Goal: Information Seeking & Learning: Learn about a topic

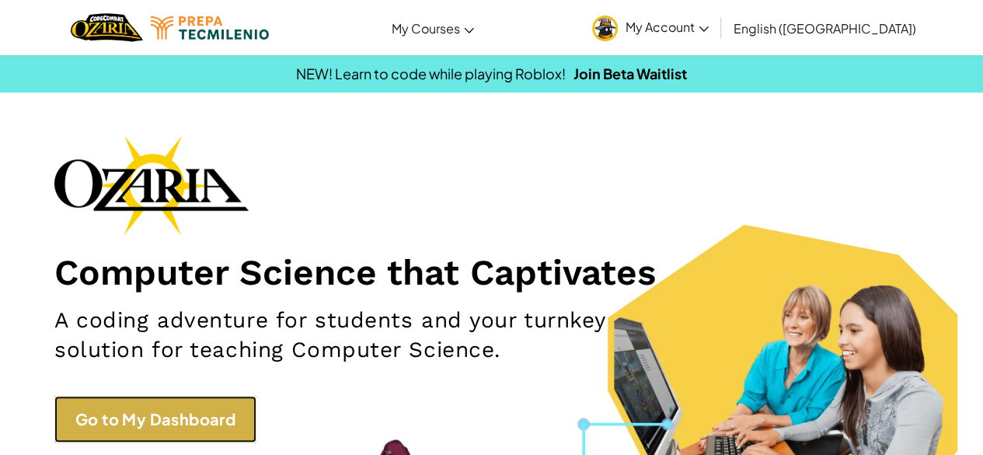
click at [195, 433] on link "Go to My Dashboard" at bounding box center [155, 418] width 202 height 47
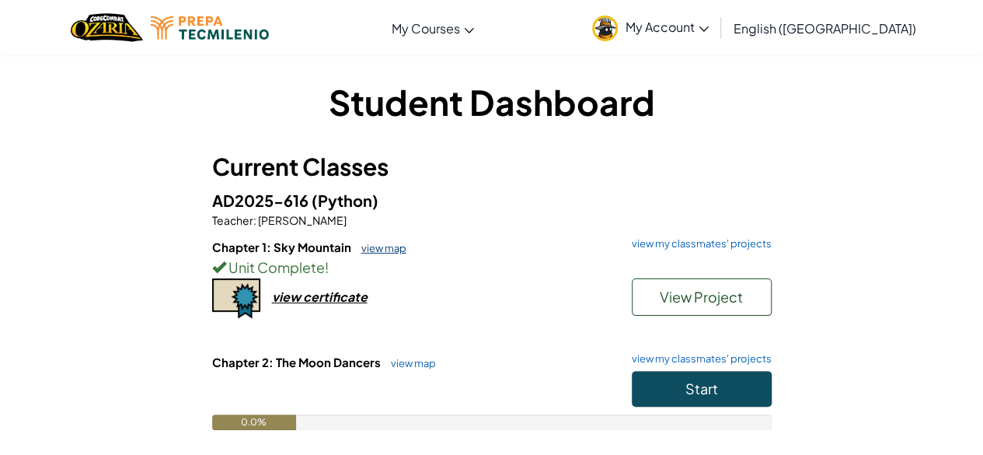
click at [385, 248] on link "view map" at bounding box center [380, 248] width 53 height 12
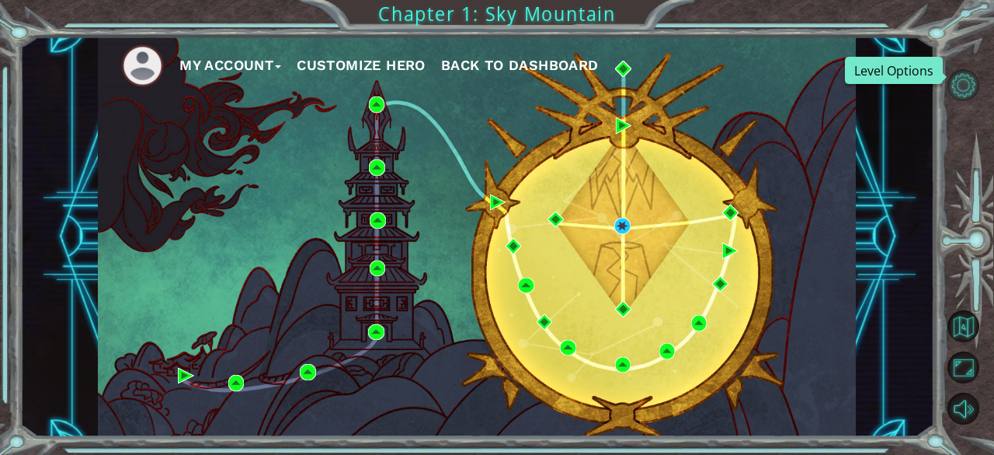
click at [963, 88] on button "Level Options" at bounding box center [964, 85] width 32 height 32
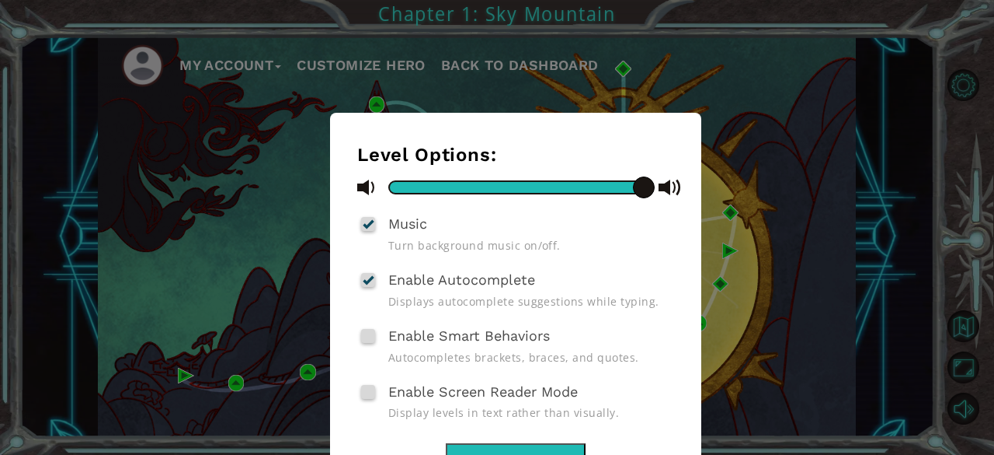
click at [827, 164] on div "Level Options: Music Turn background music on/off. Enable Autocomplete Displays…" at bounding box center [497, 227] width 994 height 455
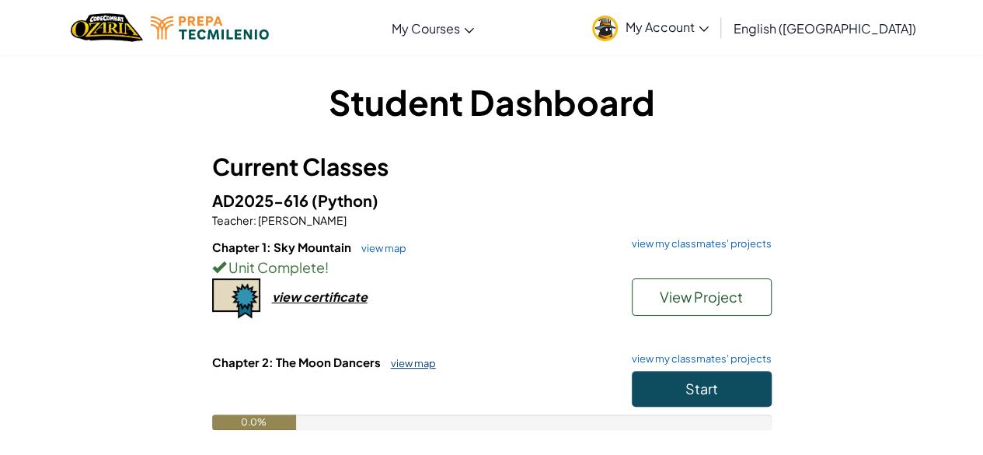
click at [412, 367] on link "view map" at bounding box center [409, 363] width 53 height 12
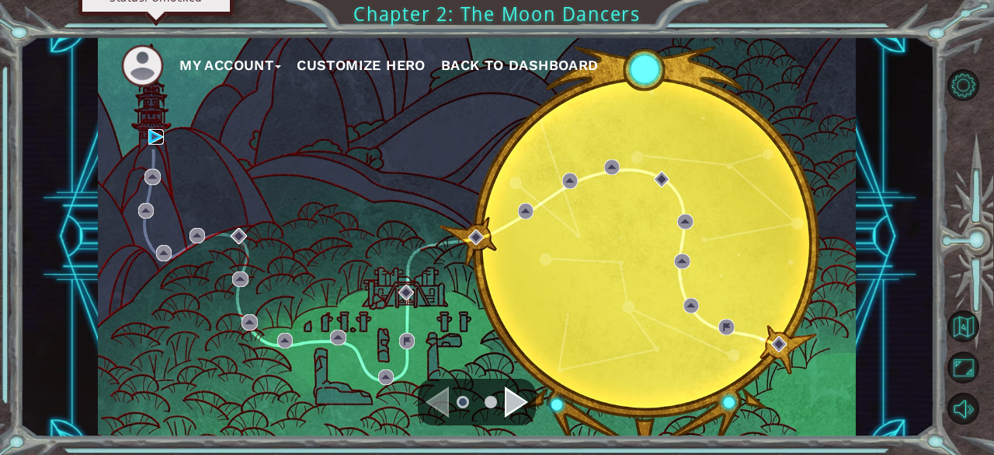
click at [155, 133] on img at bounding box center [156, 137] width 16 height 16
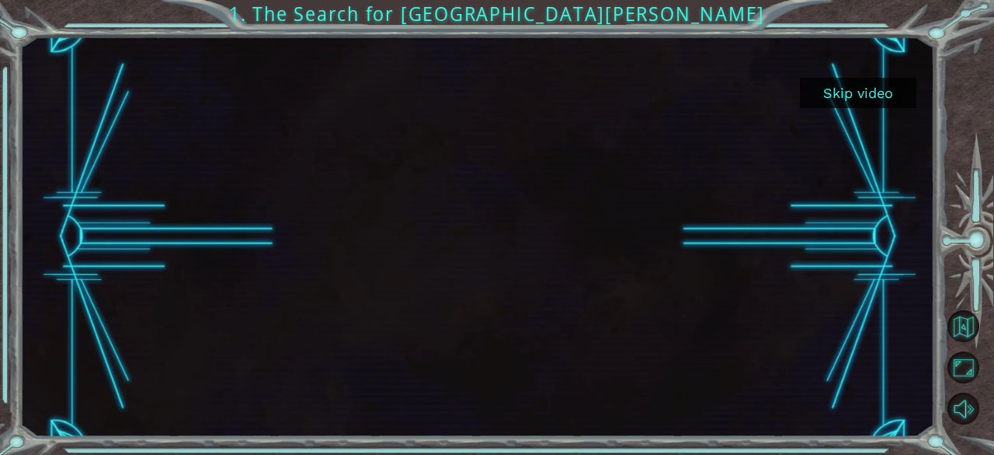
click at [897, 98] on button "Skip video" at bounding box center [858, 93] width 117 height 30
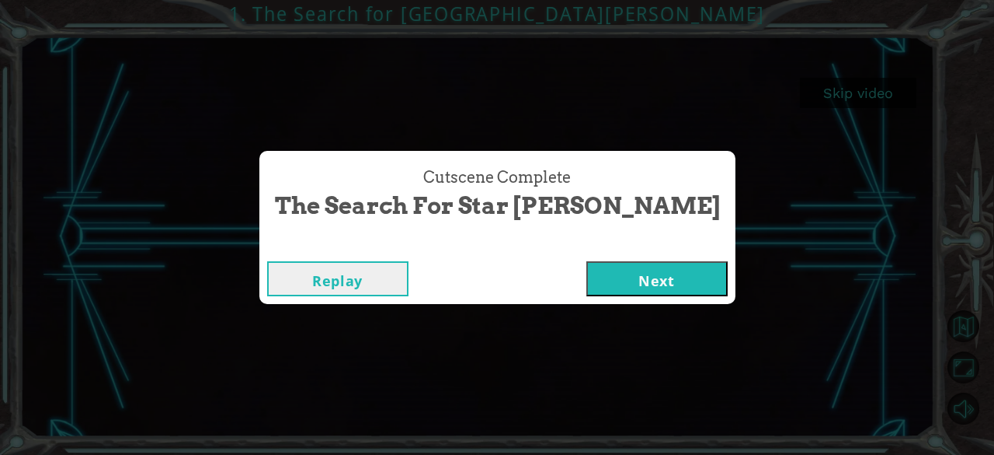
click at [601, 273] on button "Next" at bounding box center [657, 278] width 141 height 35
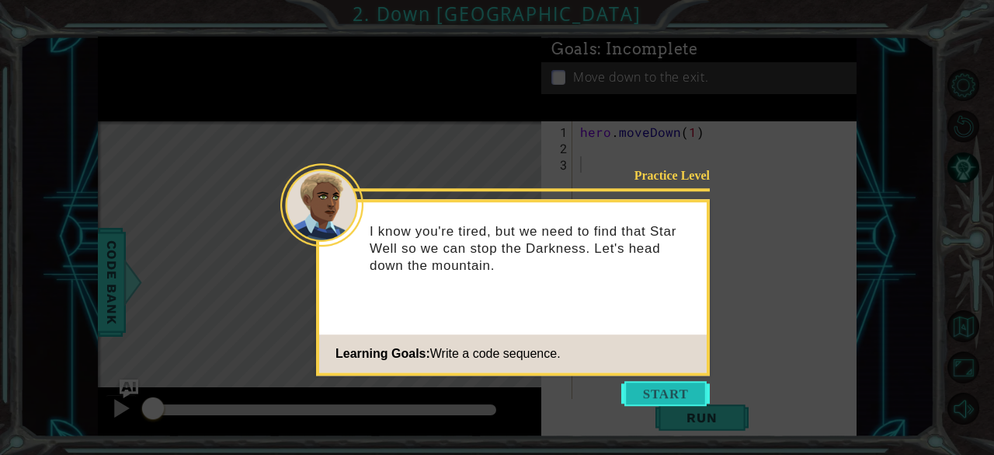
click at [660, 389] on button "Start" at bounding box center [666, 393] width 89 height 25
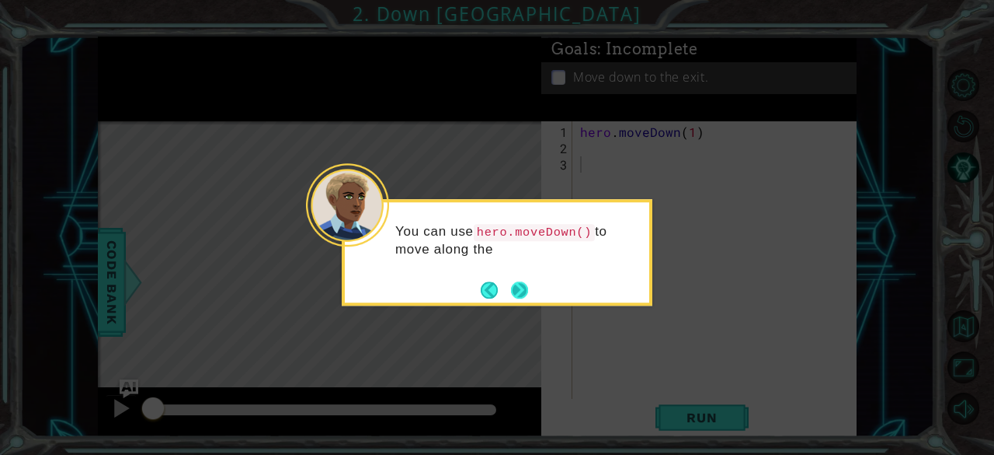
click at [514, 287] on button "Next" at bounding box center [519, 289] width 17 height 17
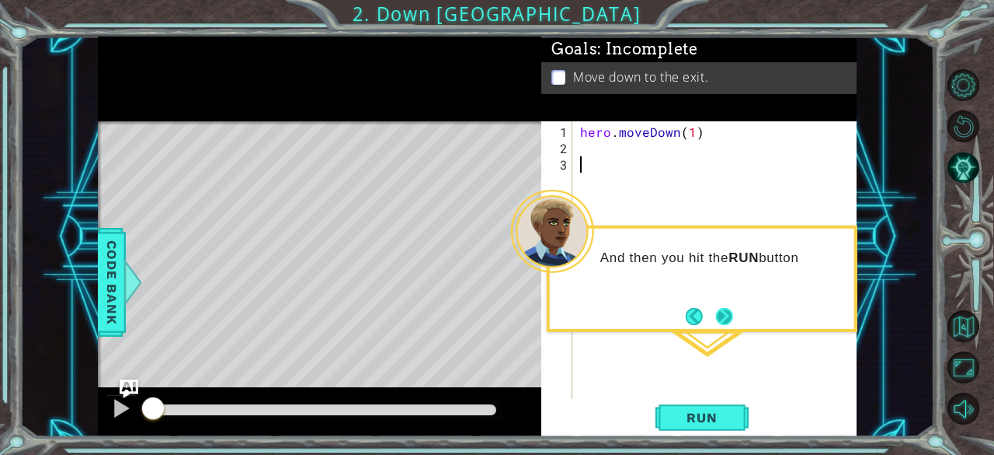
click at [718, 316] on button "Next" at bounding box center [724, 316] width 24 height 24
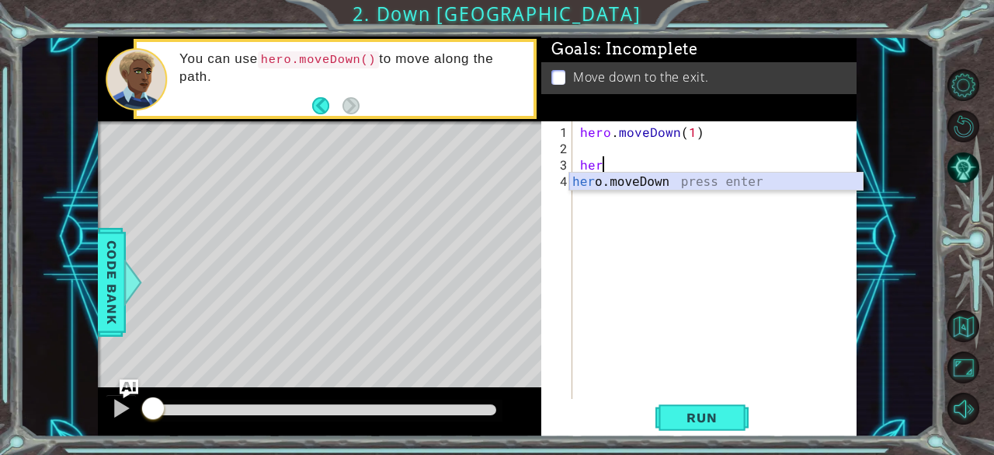
click at [668, 180] on div "her o.moveDown press enter" at bounding box center [717, 200] width 294 height 56
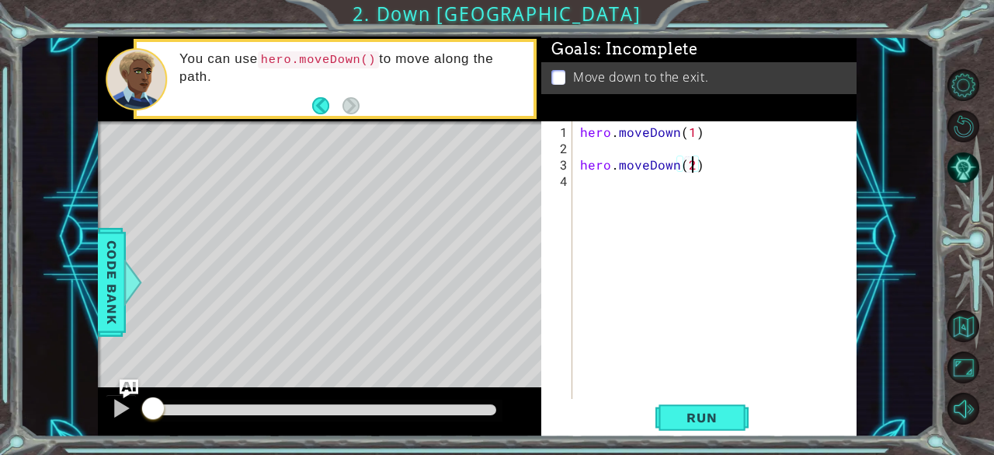
scroll to position [0, 6]
type textarea "hero.moveDown(2)"
click at [702, 416] on span "Run" at bounding box center [701, 417] width 61 height 16
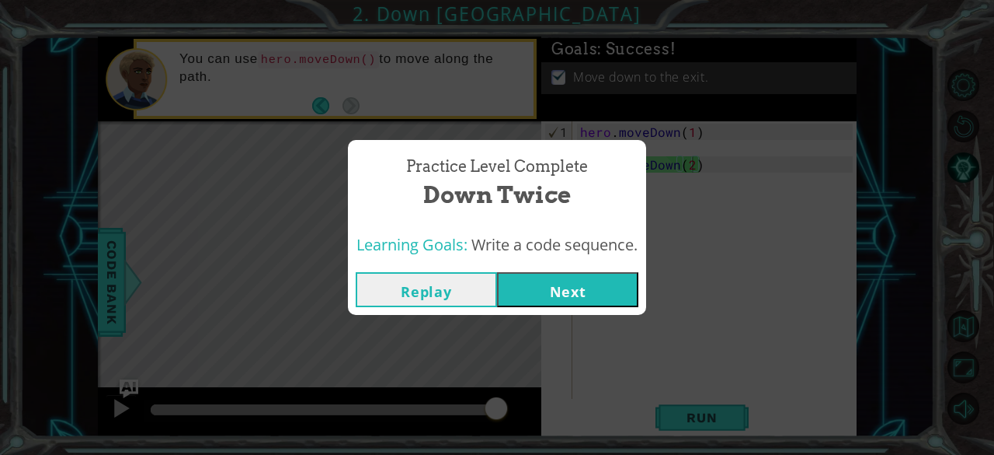
click at [459, 280] on button "Replay" at bounding box center [426, 289] width 141 height 35
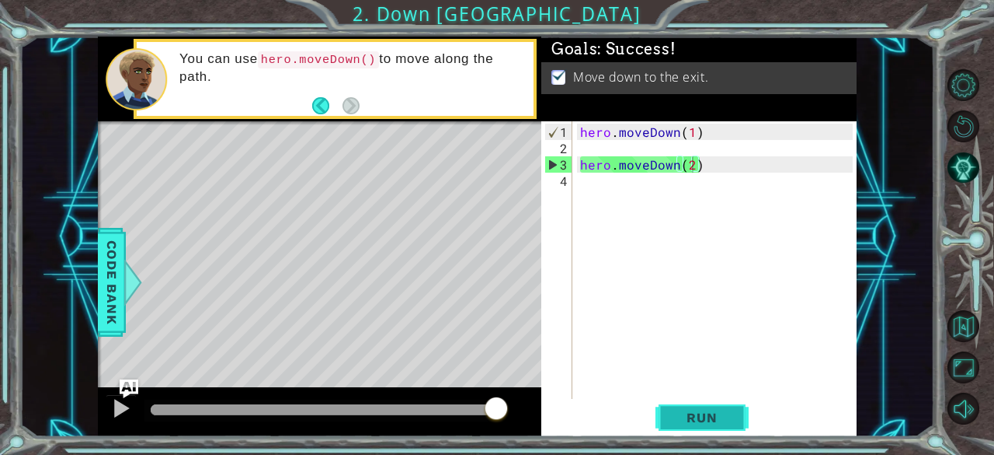
click at [684, 408] on button "Run" at bounding box center [702, 418] width 93 height 32
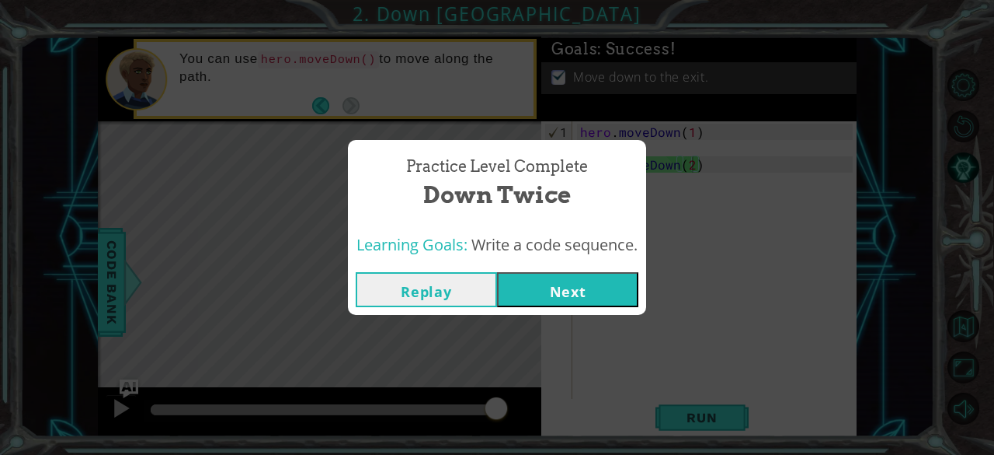
click at [602, 291] on button "Next" at bounding box center [567, 289] width 141 height 35
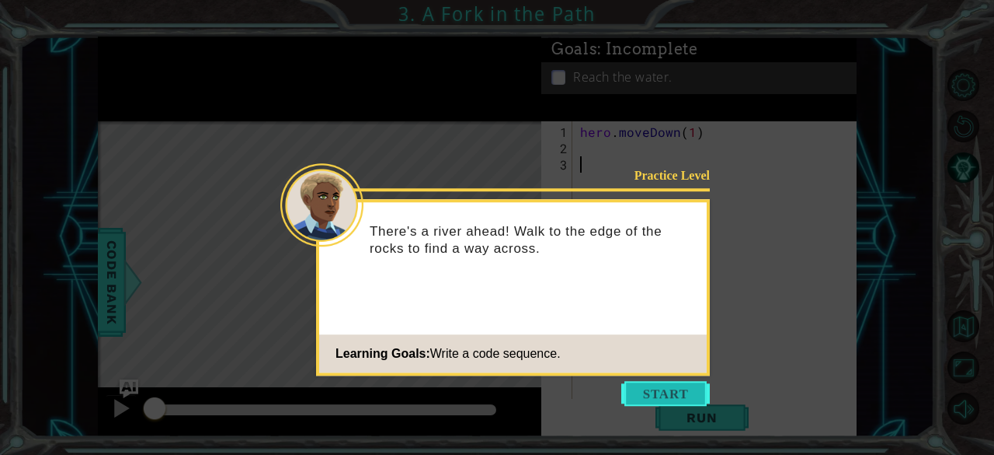
click at [654, 392] on button "Start" at bounding box center [666, 393] width 89 height 25
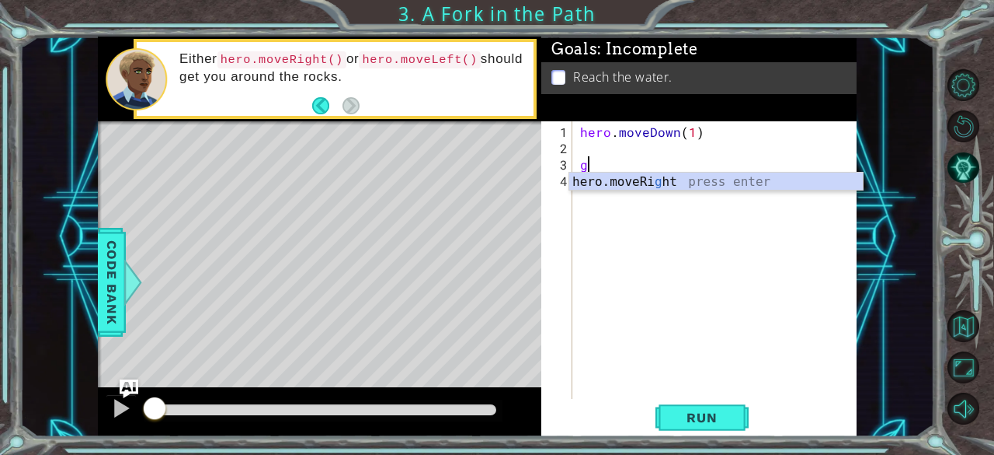
type textarea "g"
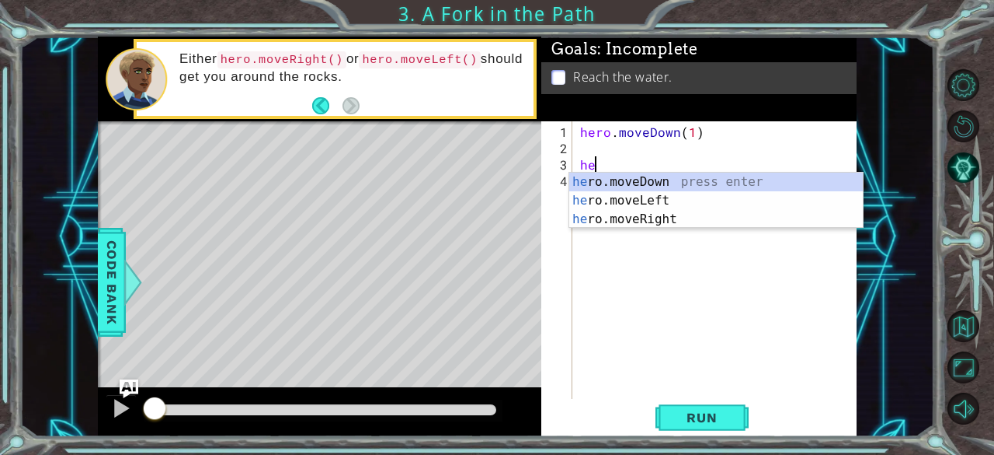
scroll to position [0, 1]
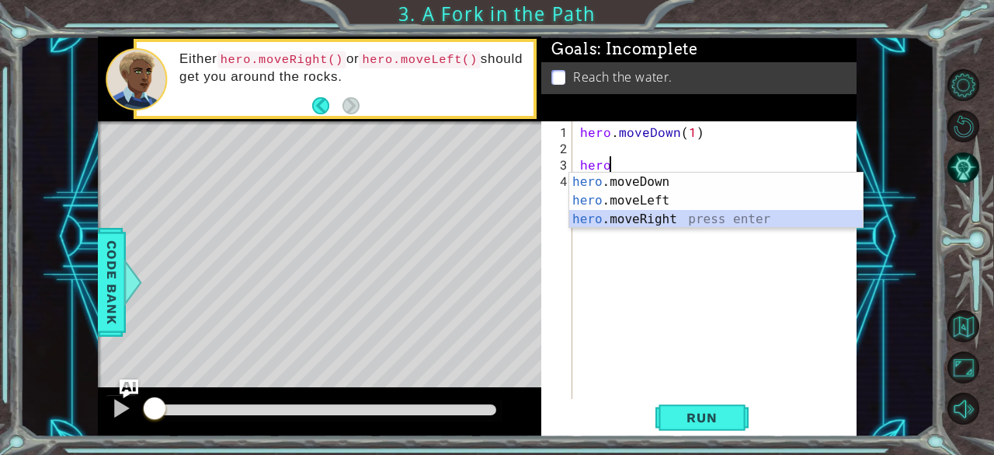
click at [688, 214] on div "hero .moveDown press enter hero .moveLeft press enter hero .moveRight press ent…" at bounding box center [717, 218] width 294 height 93
type textarea "hero.moveRight(1)"
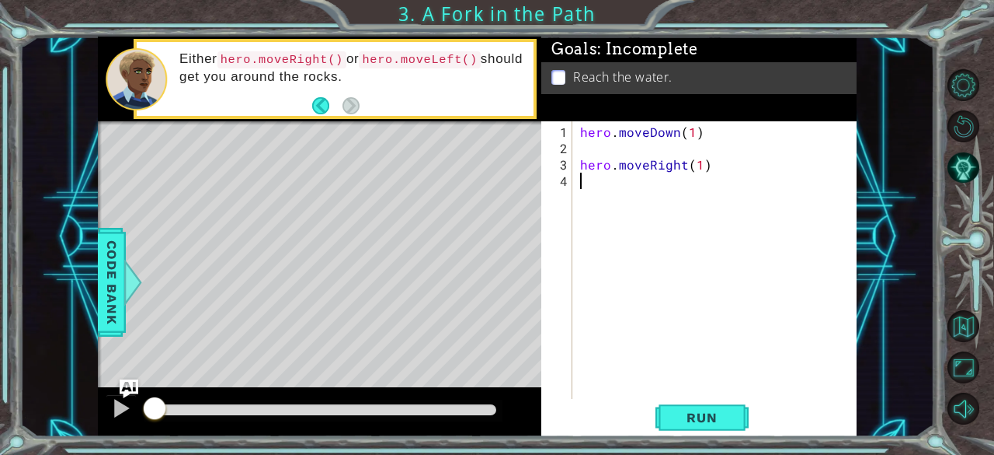
click at [652, 193] on div "hero . moveDown ( 1 ) hero . moveRight ( 1 )" at bounding box center [719, 279] width 284 height 310
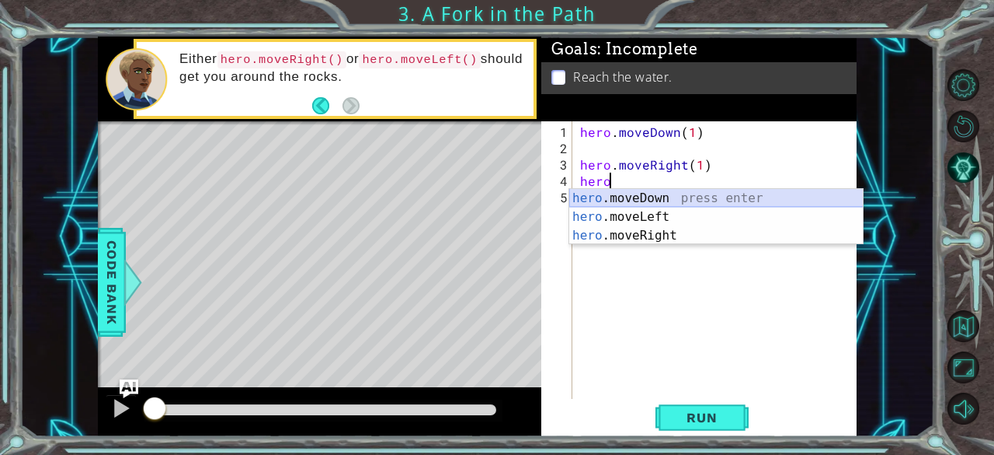
click at [653, 193] on div "hero .moveDown press enter hero .moveLeft press enter hero .moveRight press ent…" at bounding box center [717, 235] width 294 height 93
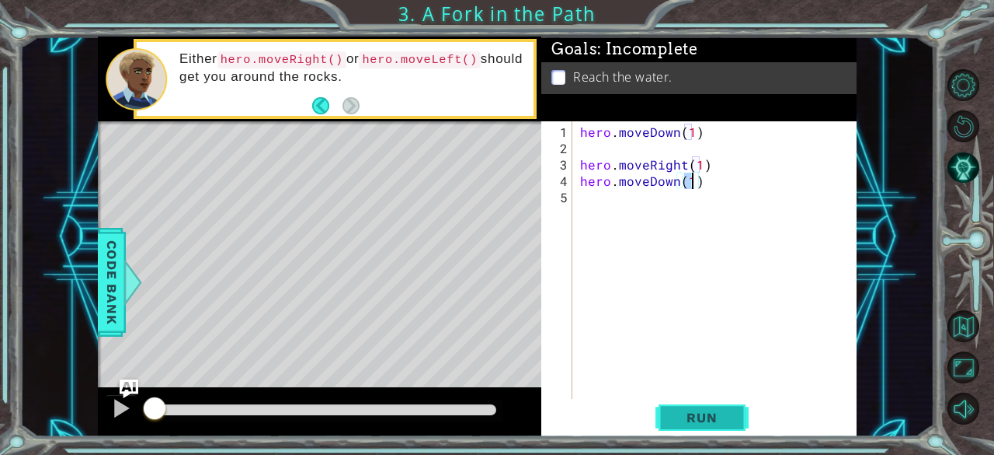
type textarea "hero.moveDown(1)"
click at [719, 404] on button "Run" at bounding box center [702, 418] width 93 height 32
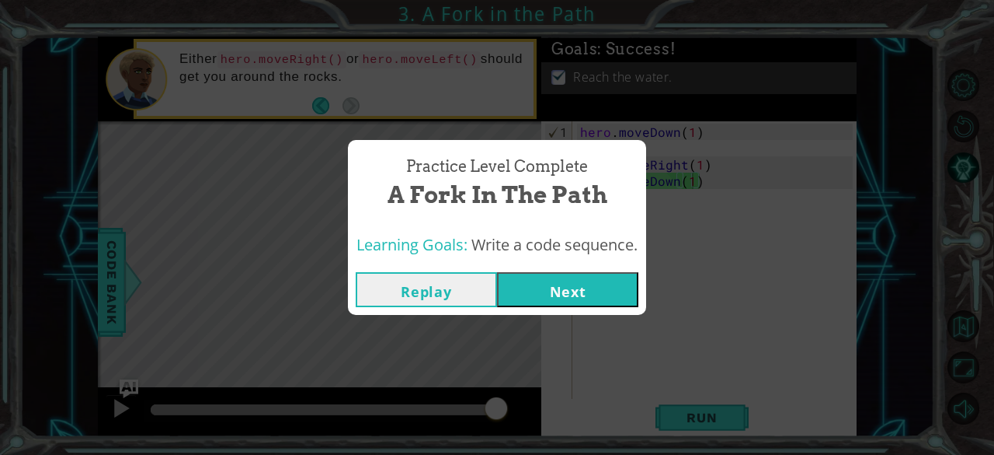
click at [450, 297] on button "Replay" at bounding box center [426, 289] width 141 height 35
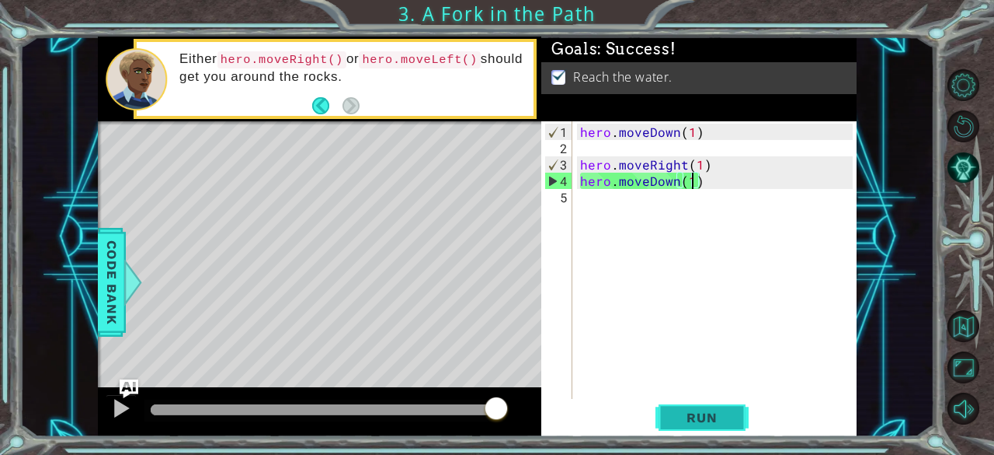
click at [744, 417] on button "Run" at bounding box center [702, 418] width 93 height 32
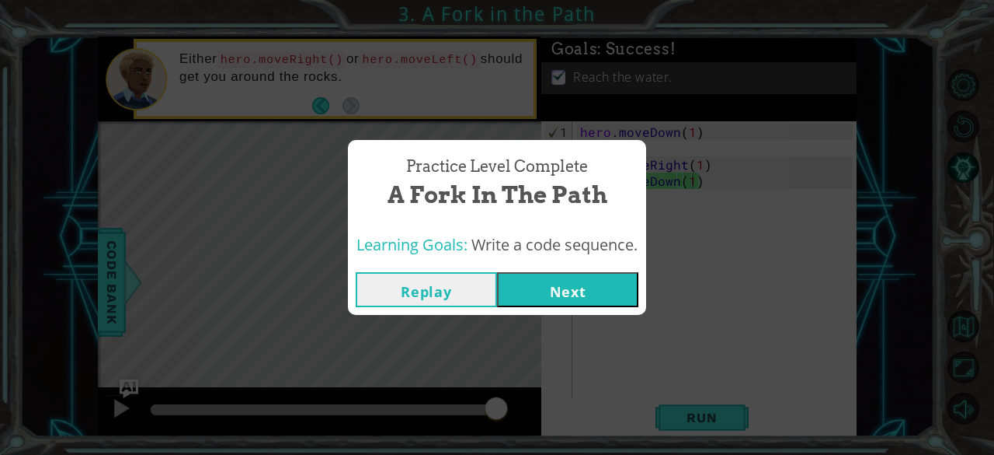
click at [629, 290] on button "Next" at bounding box center [567, 289] width 141 height 35
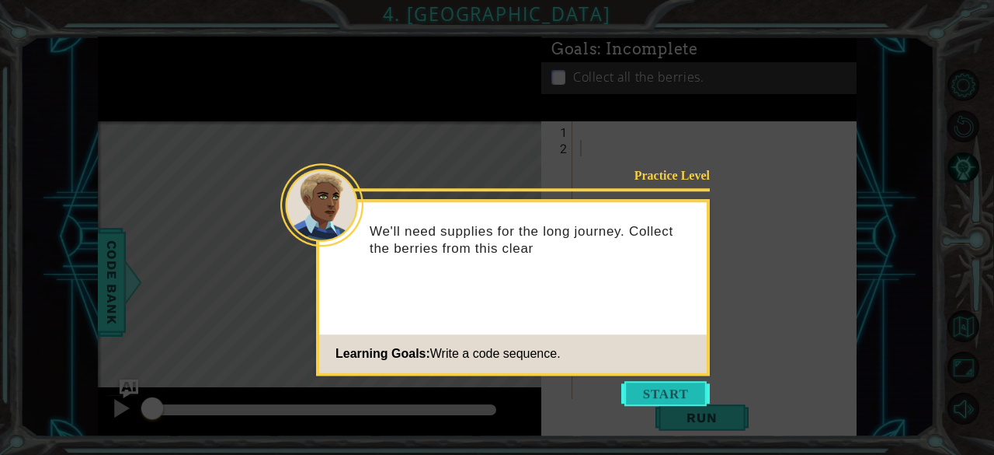
click at [641, 392] on button "Start" at bounding box center [666, 393] width 89 height 25
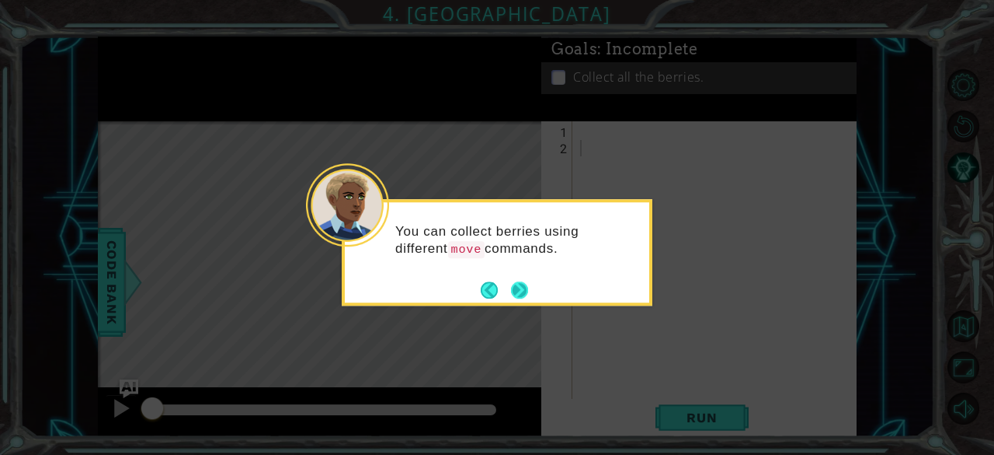
click at [521, 285] on button "Next" at bounding box center [519, 289] width 17 height 17
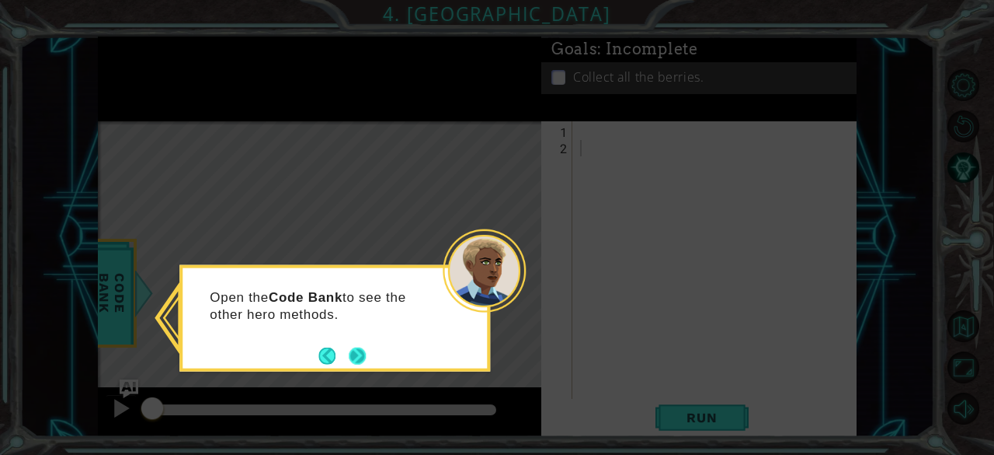
click at [351, 354] on button "Next" at bounding box center [357, 355] width 17 height 17
click at [352, 348] on button "Next" at bounding box center [358, 355] width 22 height 22
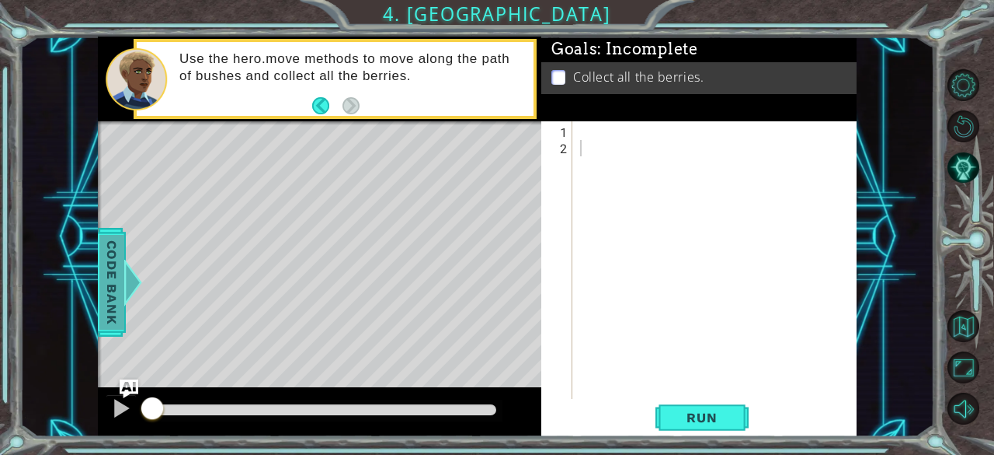
click at [115, 277] on span "Code Bank" at bounding box center [111, 281] width 25 height 95
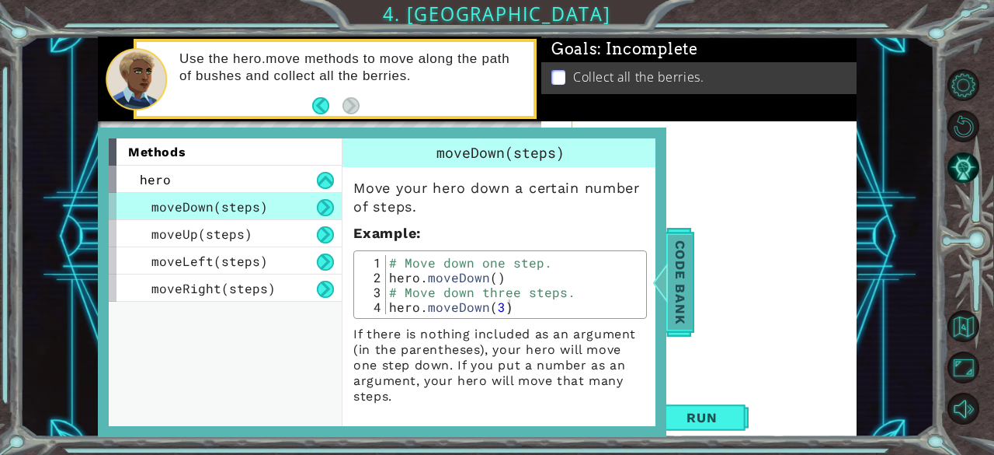
click at [679, 243] on span "Code Bank" at bounding box center [680, 281] width 25 height 95
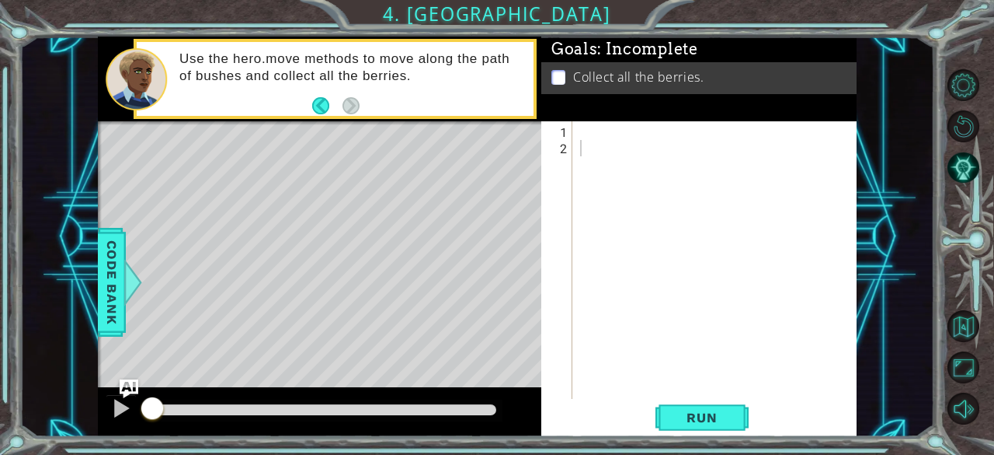
click at [588, 138] on div at bounding box center [719, 279] width 284 height 310
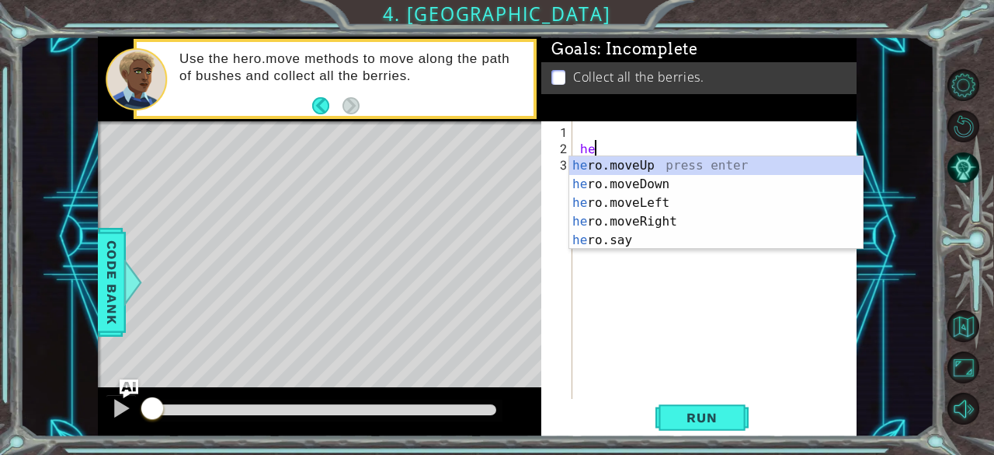
scroll to position [0, 1]
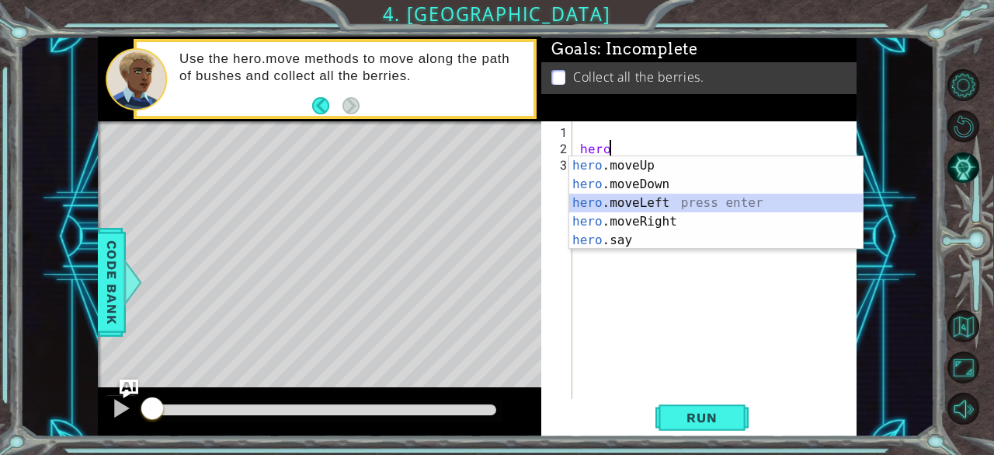
click at [639, 202] on div "hero .moveUp press enter hero .moveDown press enter hero .moveLeft press enter …" at bounding box center [717, 221] width 294 height 131
type textarea "hero.moveLeft(1)"
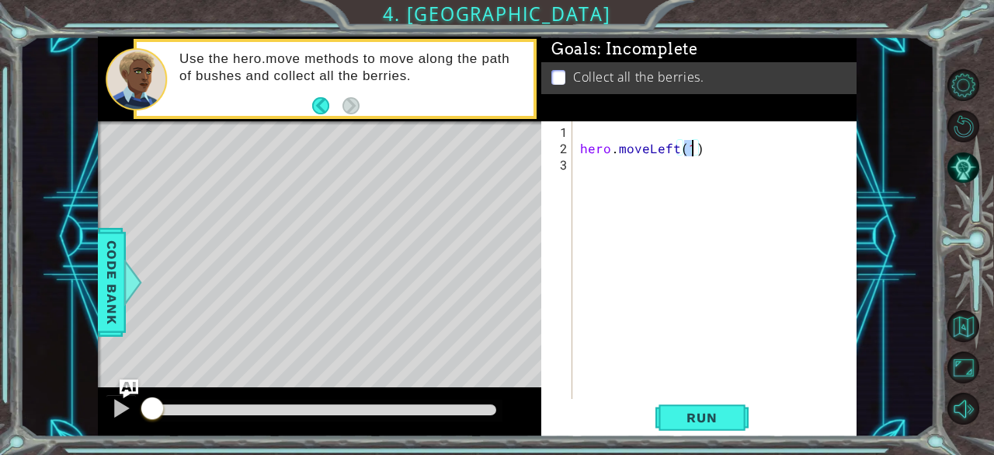
click at [612, 172] on div "hero . moveLeft ( 1 )" at bounding box center [719, 279] width 284 height 310
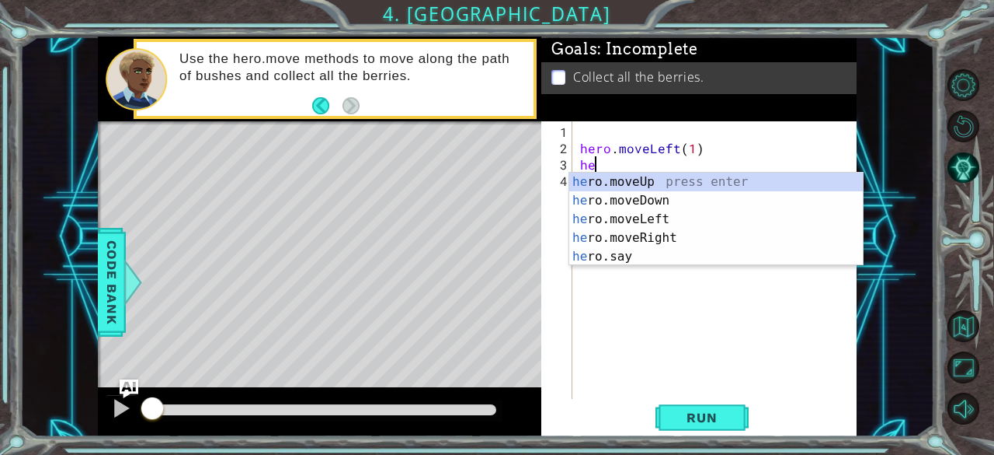
scroll to position [0, 0]
type textarea "h"
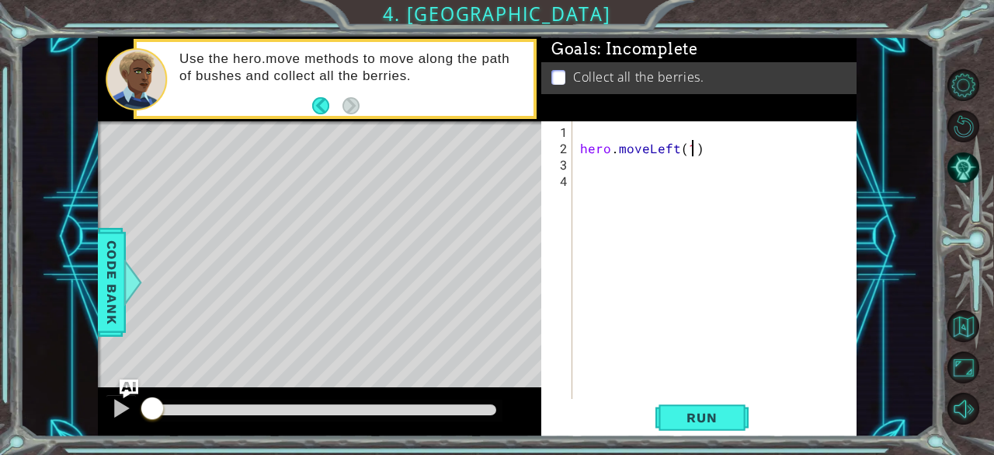
click at [690, 147] on div "hero . moveLeft ( 1 )" at bounding box center [719, 279] width 284 height 310
type textarea "hero.moveLeft(2)"
click at [646, 169] on div "hero . moveLeft ( 2 )" at bounding box center [719, 279] width 284 height 310
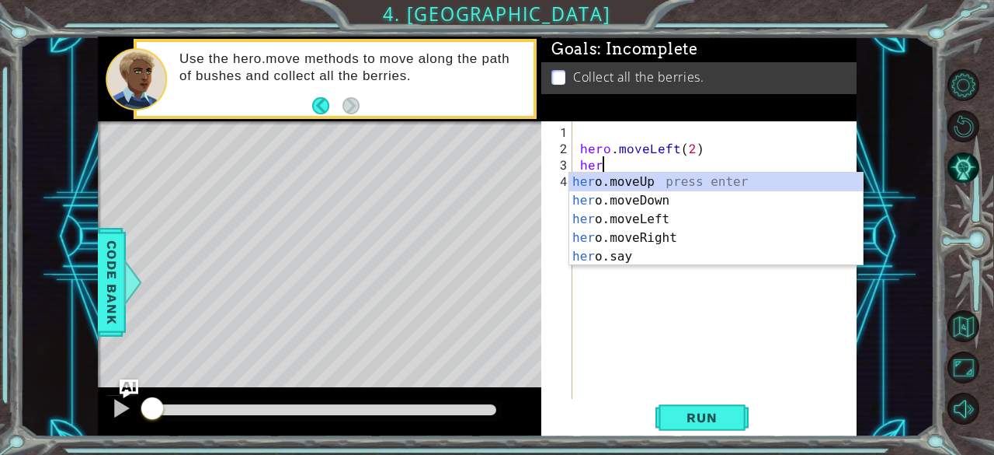
scroll to position [0, 1]
click at [634, 194] on div "hero .moveUp press enter hero .moveDown press enter hero .moveLeft press enter …" at bounding box center [717, 237] width 294 height 131
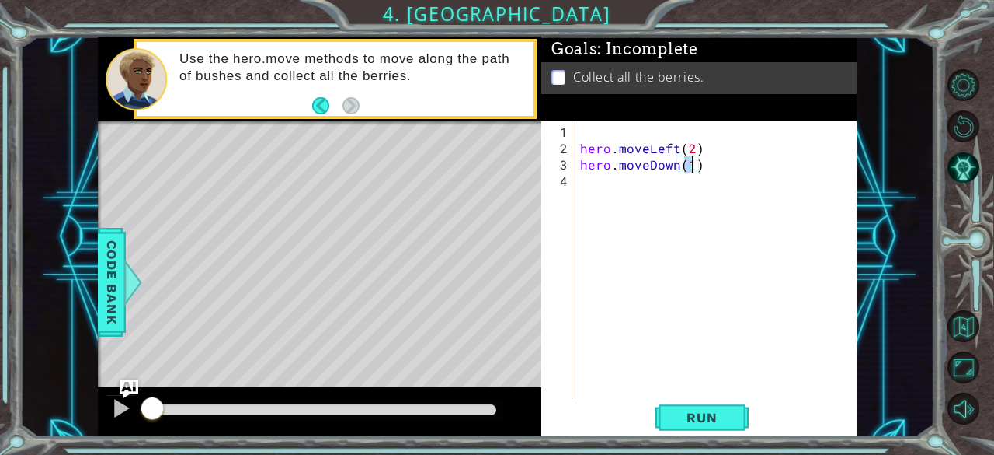
type textarea "hero.moveDown(3)"
click at [631, 182] on div "hero . moveLeft ( 2 ) hero . moveDown ( 3 )" at bounding box center [719, 279] width 284 height 310
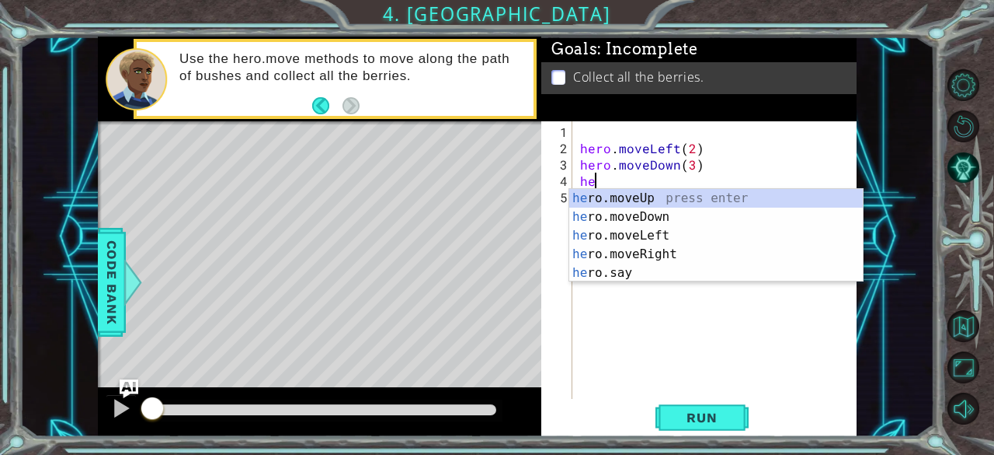
scroll to position [0, 1]
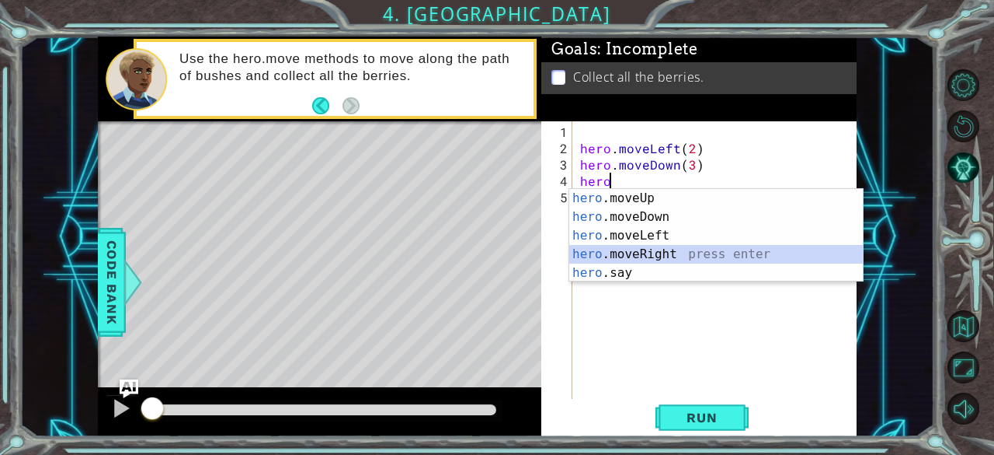
click at [632, 246] on div "hero .moveUp press enter hero .moveDown press enter hero .moveLeft press enter …" at bounding box center [717, 254] width 294 height 131
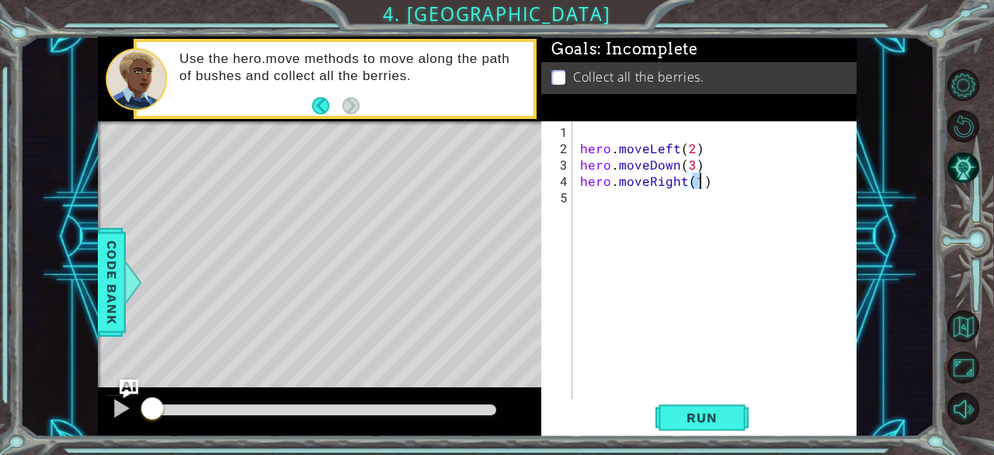
type textarea "hero.moveRight(3)"
click at [615, 211] on div "hero . moveLeft ( 2 ) hero . moveDown ( 3 ) hero . moveRight ( 3 )" at bounding box center [719, 279] width 284 height 310
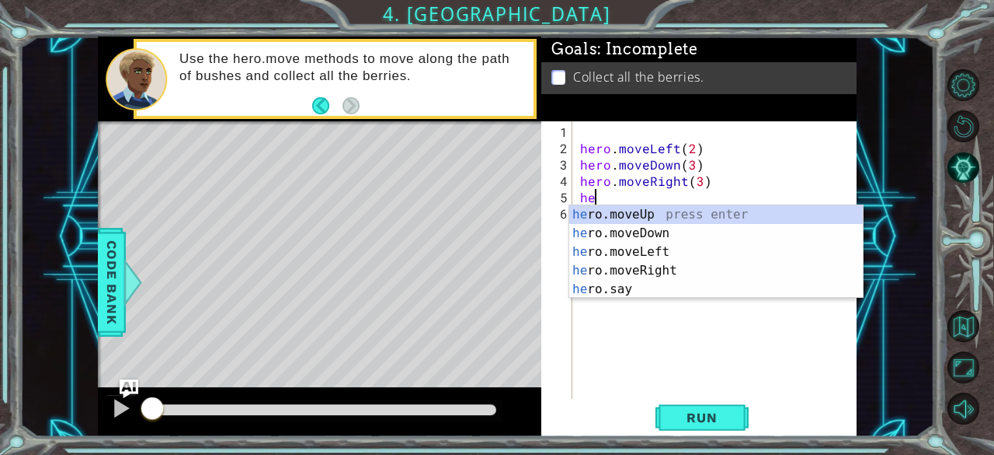
scroll to position [0, 1]
click at [613, 211] on div "hero .moveUp press enter hero .moveDown press enter hero .moveLeft press enter …" at bounding box center [717, 270] width 294 height 131
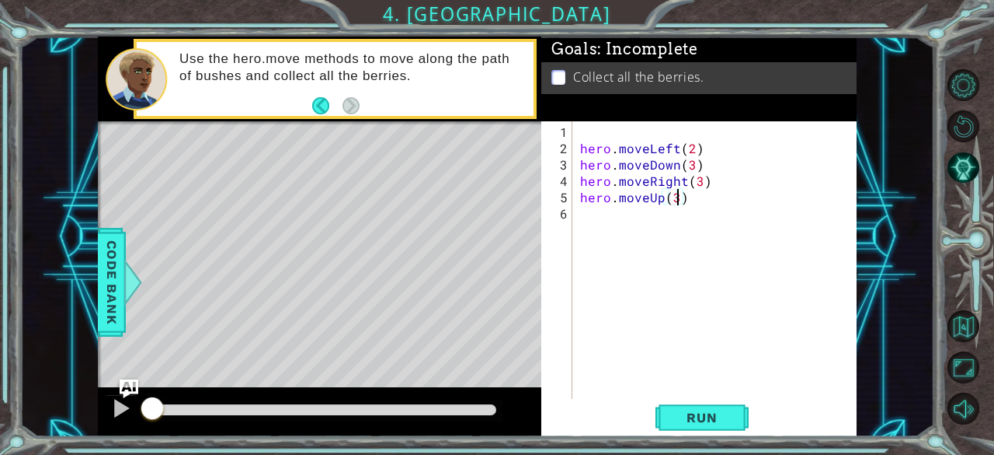
scroll to position [0, 5]
click at [680, 419] on span "Run" at bounding box center [701, 417] width 61 height 16
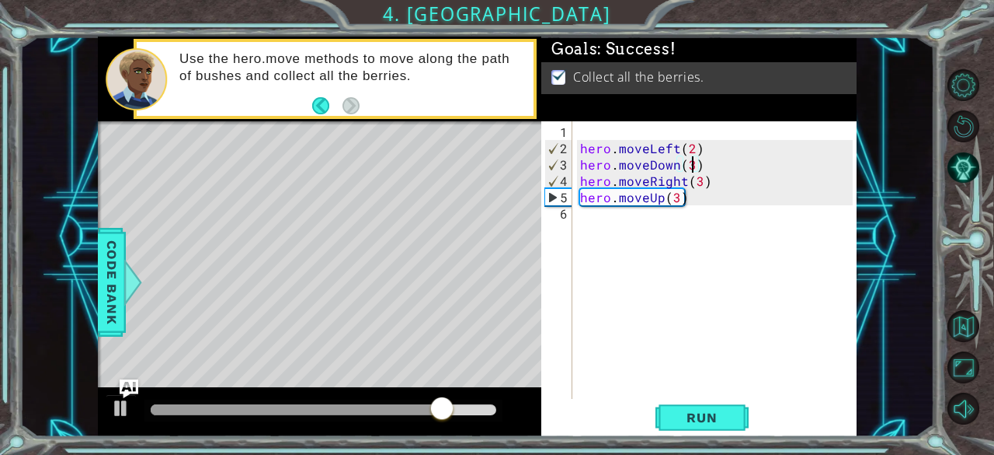
click at [690, 162] on div "hero . moveLeft ( 2 ) hero . moveDown ( 3 ) hero . moveRight ( 3 ) hero . moveU…" at bounding box center [719, 279] width 284 height 310
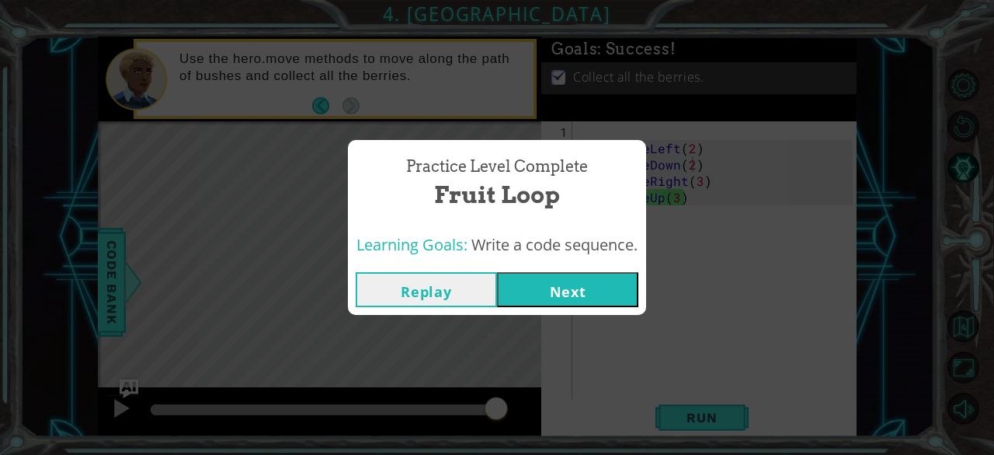
click at [422, 286] on button "Replay" at bounding box center [426, 289] width 141 height 35
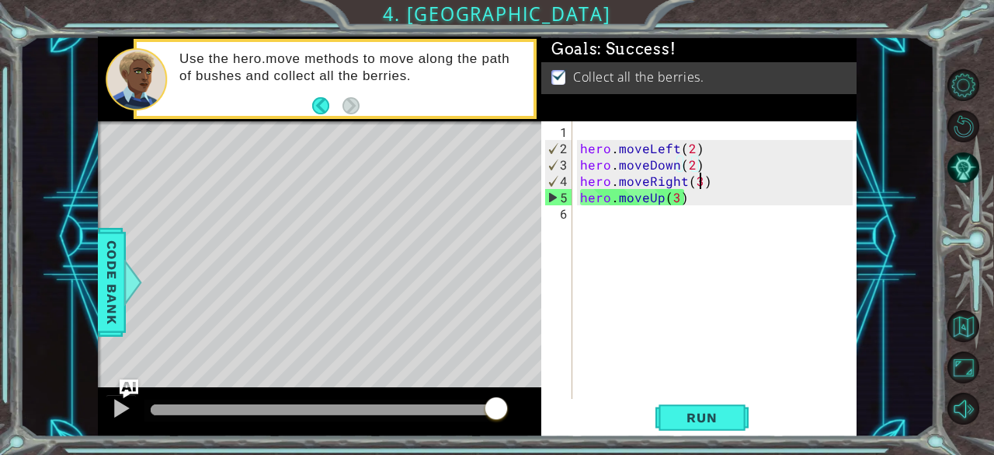
click at [697, 179] on div "hero . moveLeft ( 2 ) hero . moveDown ( 2 ) hero . moveRight ( 3 ) hero . moveU…" at bounding box center [719, 279] width 284 height 310
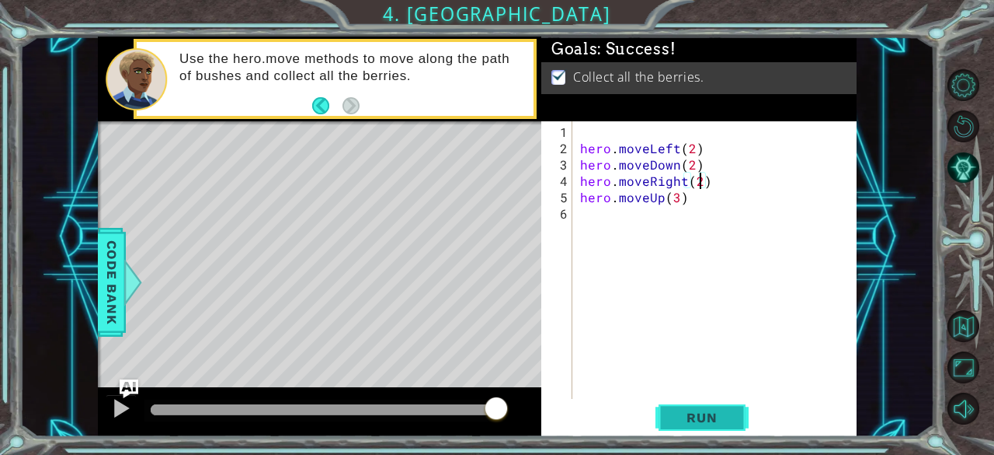
click at [683, 417] on span "Run" at bounding box center [701, 417] width 61 height 16
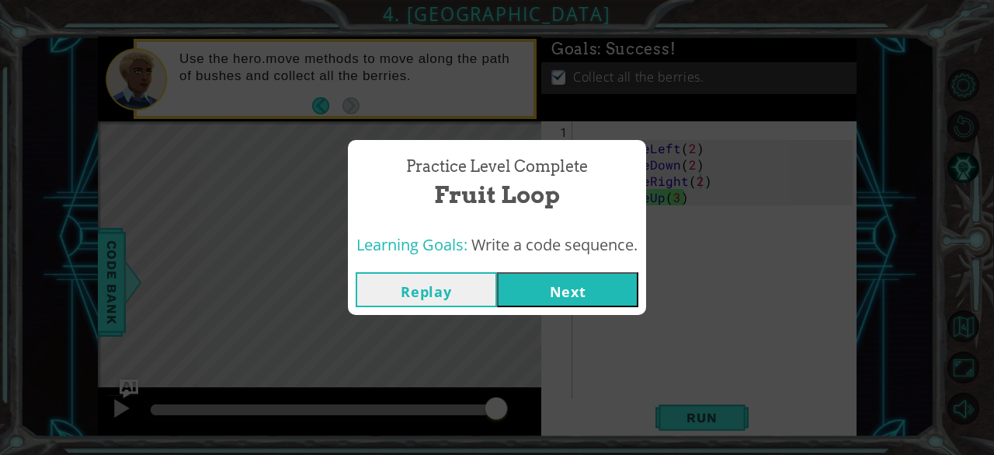
click at [459, 291] on button "Replay" at bounding box center [426, 289] width 141 height 35
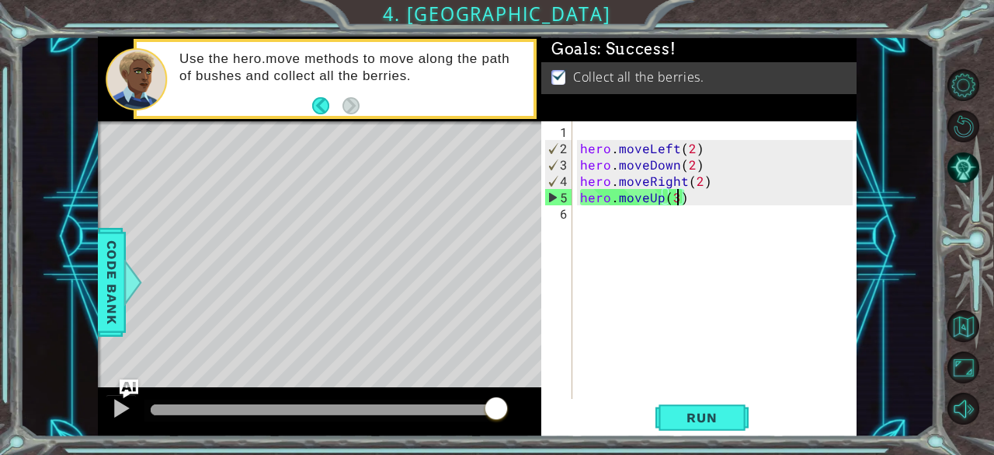
click at [675, 196] on div "hero . moveLeft ( 2 ) hero . moveDown ( 2 ) hero . moveRight ( 2 ) hero . moveU…" at bounding box center [719, 279] width 284 height 310
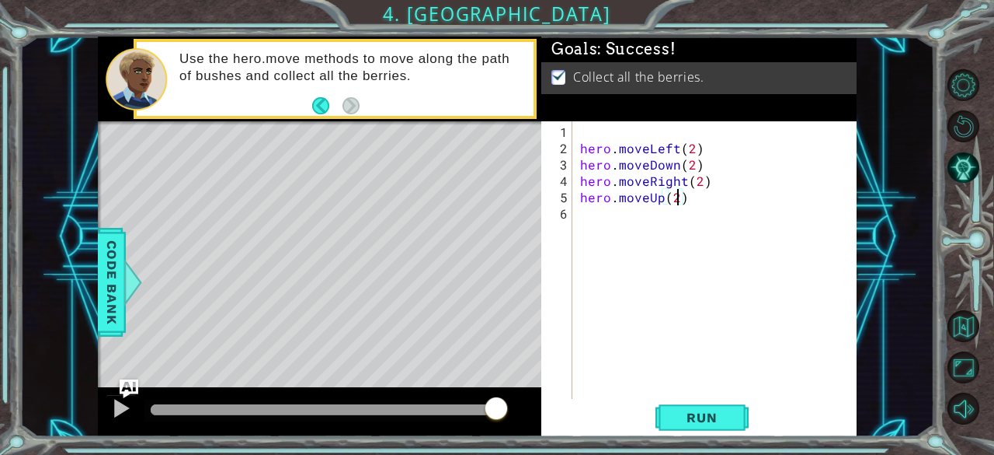
scroll to position [0, 5]
type textarea "hero.moveUp(2)"
click at [674, 409] on span "Run" at bounding box center [701, 417] width 61 height 16
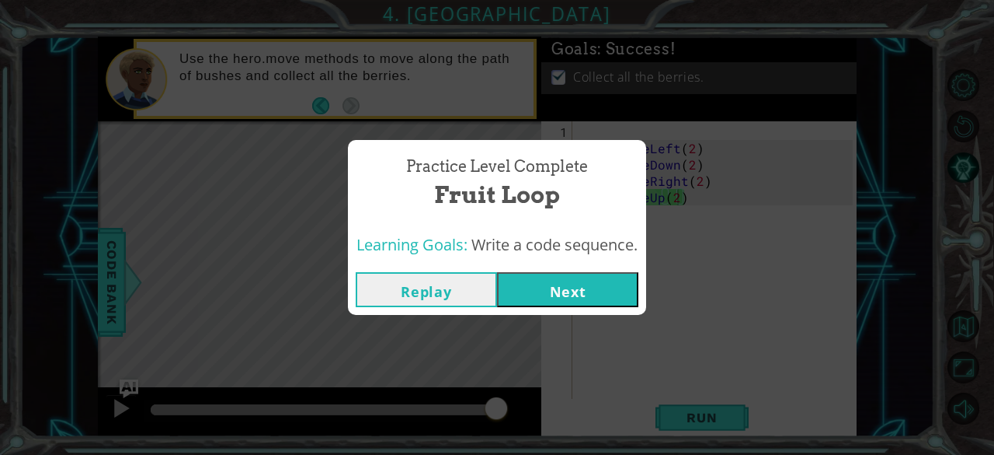
click at [548, 280] on button "Next" at bounding box center [567, 289] width 141 height 35
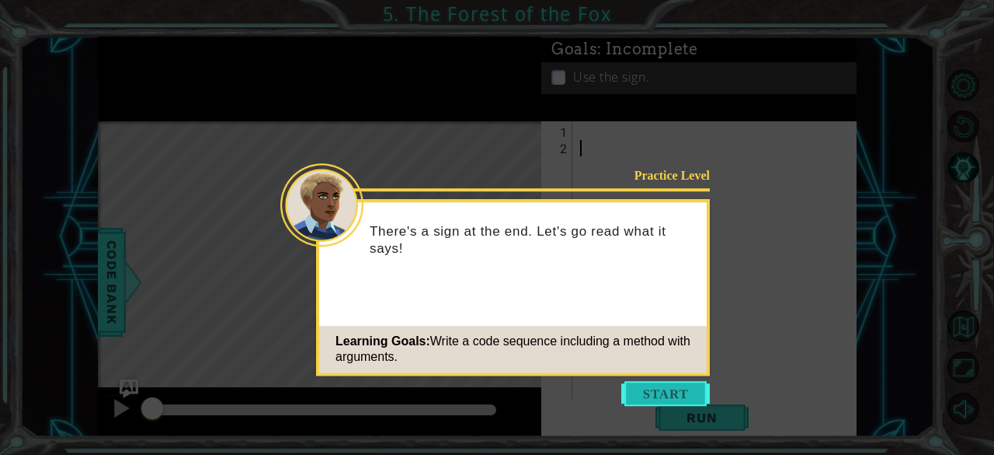
click at [685, 392] on button "Start" at bounding box center [666, 393] width 89 height 25
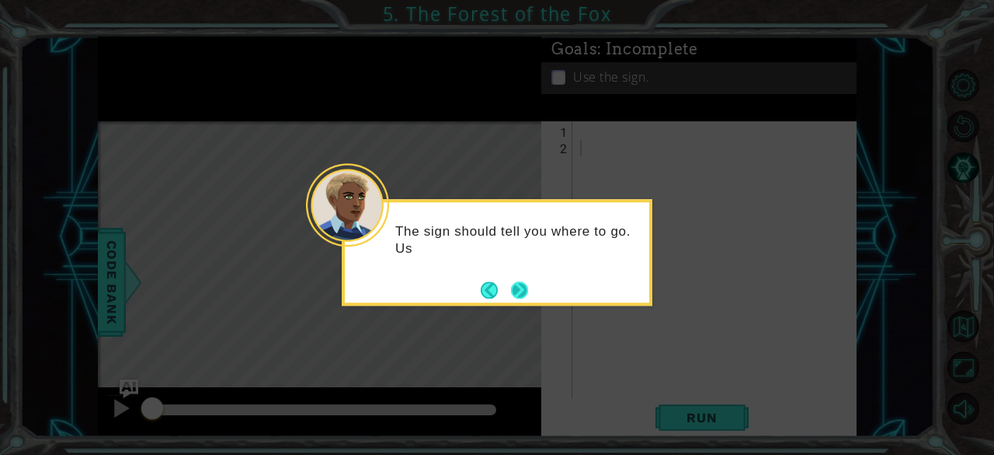
click at [517, 294] on button "Next" at bounding box center [519, 289] width 17 height 17
click at [524, 291] on button "Next" at bounding box center [519, 289] width 18 height 18
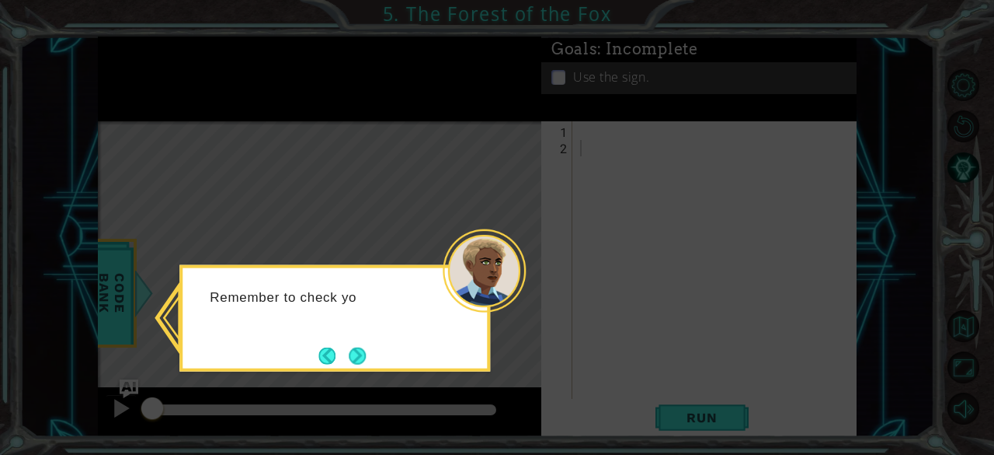
click at [510, 287] on div at bounding box center [484, 270] width 83 height 83
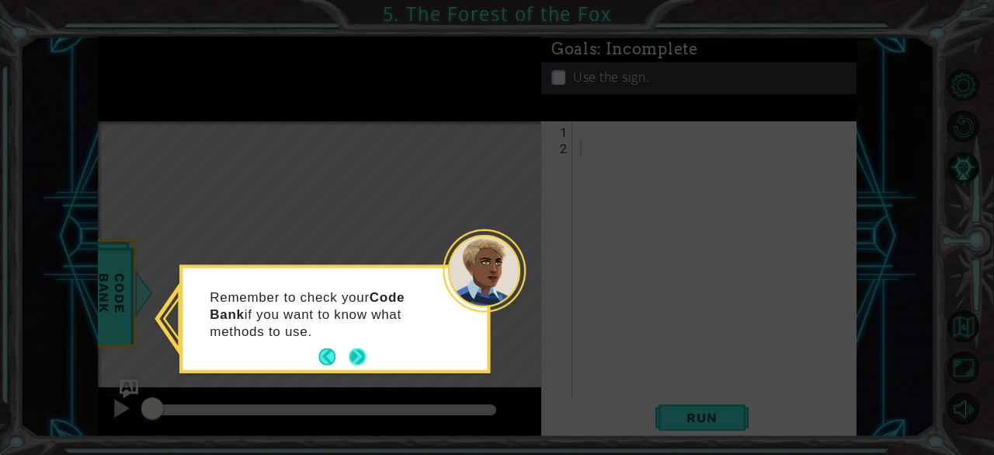
click at [350, 351] on button "Next" at bounding box center [357, 356] width 17 height 17
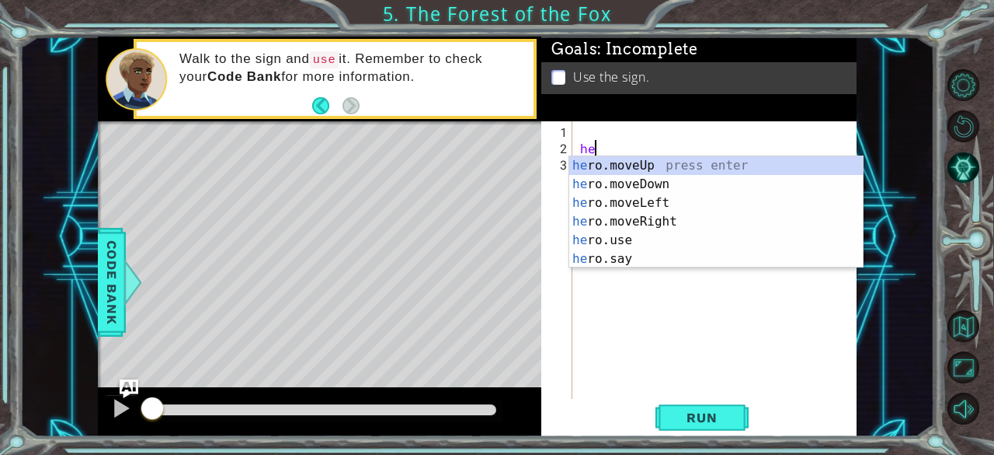
scroll to position [0, 1]
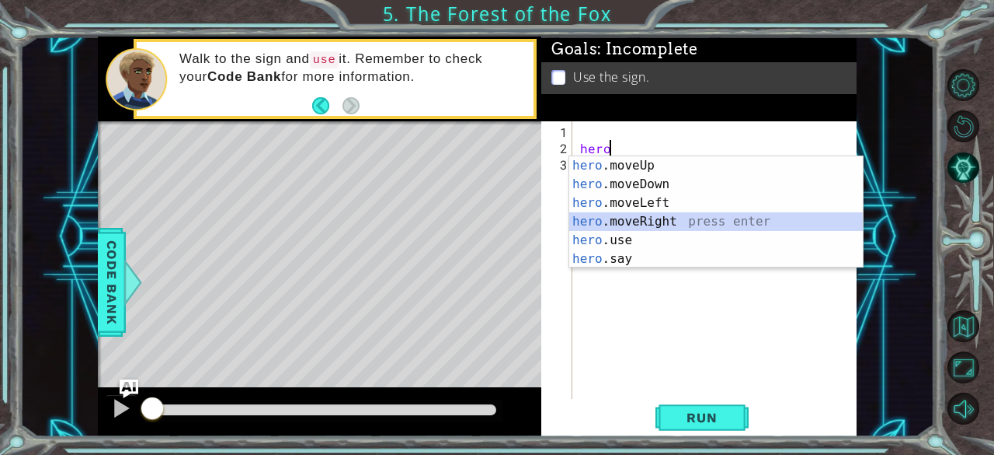
click at [640, 223] on div "hero .moveUp press enter hero .moveDown press enter hero .moveLeft press enter …" at bounding box center [717, 230] width 294 height 149
type textarea "hero.moveRight(1)"
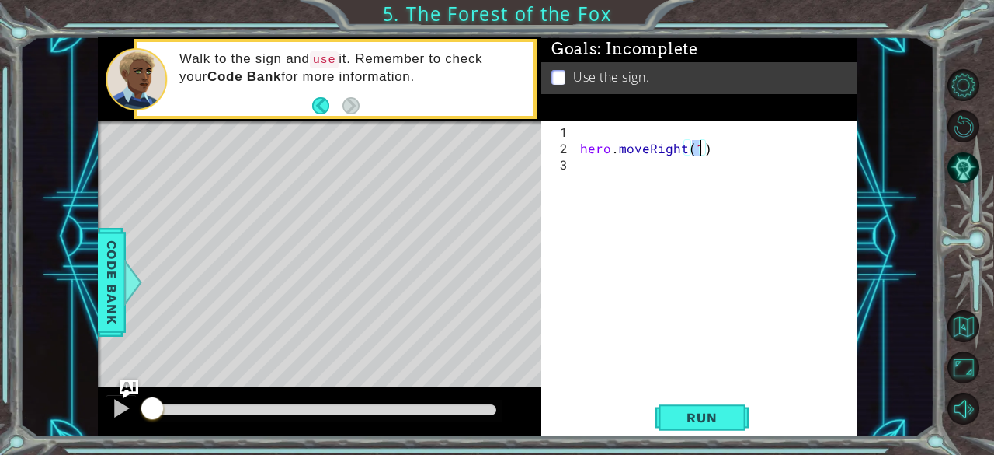
click at [612, 186] on div "hero . moveRight ( 1 )" at bounding box center [719, 279] width 284 height 310
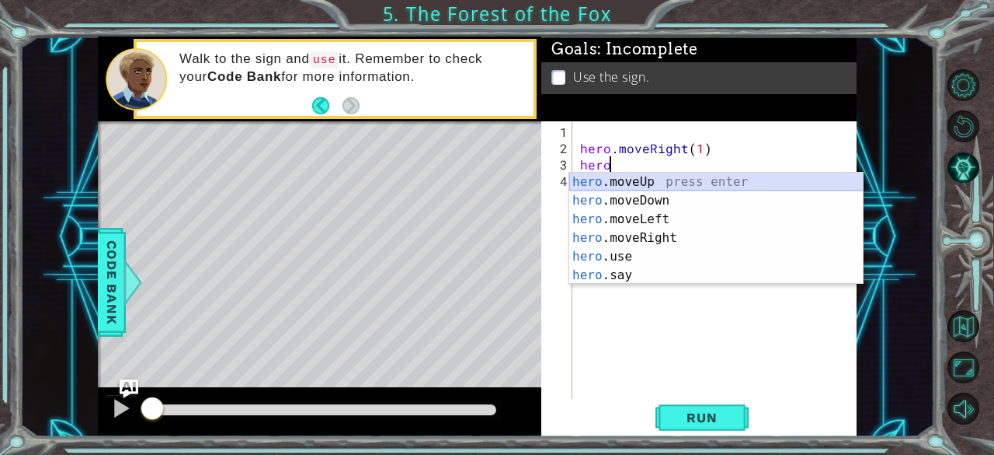
click at [611, 181] on div "hero .moveUp press enter hero .moveDown press enter hero .moveLeft press enter …" at bounding box center [717, 246] width 294 height 149
type textarea "hero.moveUp(1)"
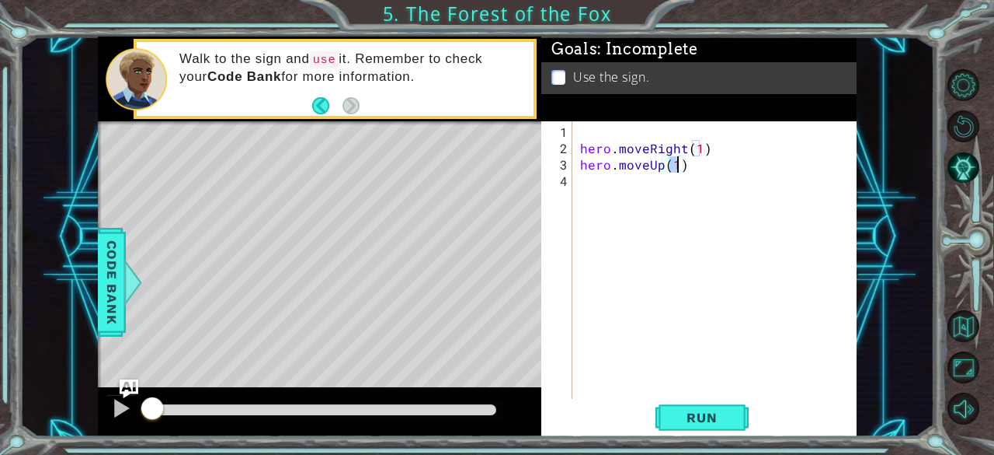
click at [597, 183] on div "hero . moveRight ( 1 ) hero . moveUp ( 1 )" at bounding box center [719, 279] width 284 height 310
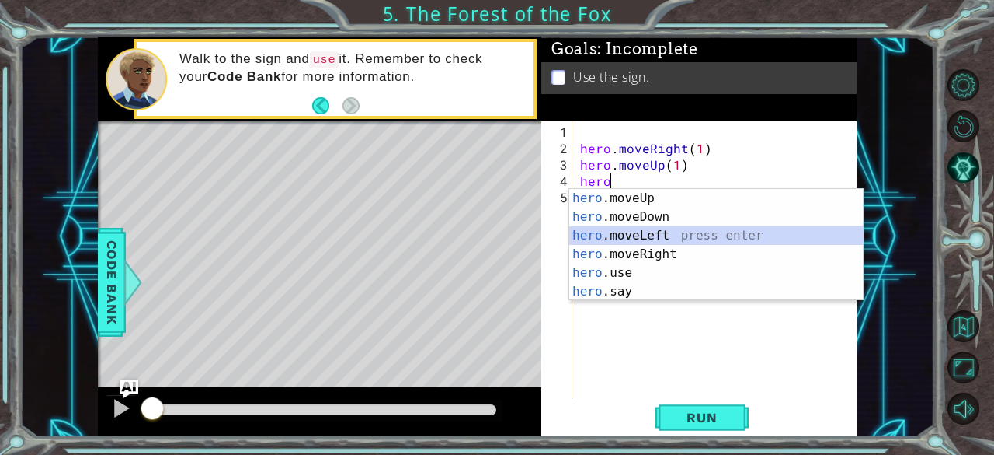
click at [609, 228] on div "hero .moveUp press enter hero .moveDown press enter hero .moveLeft press enter …" at bounding box center [717, 263] width 294 height 149
type textarea "hero.moveLeft(1)"
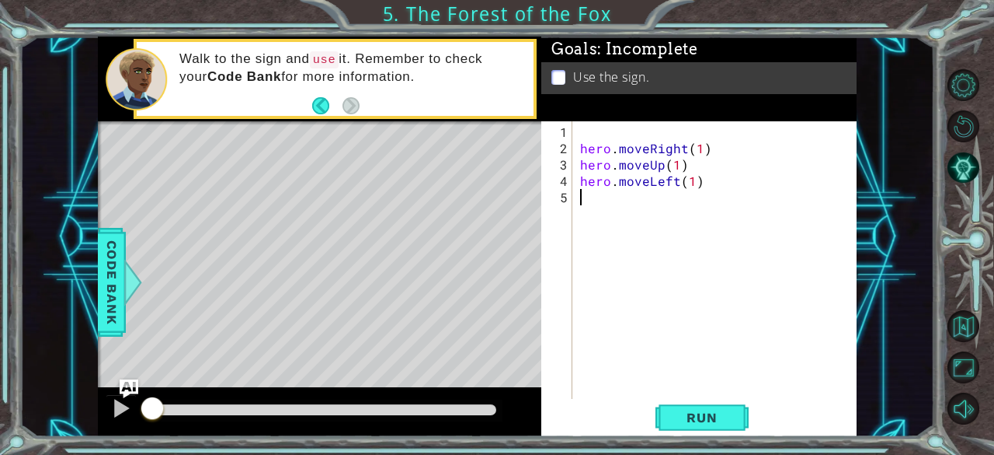
click at [625, 197] on div "hero . moveRight ( 1 ) hero . moveUp ( 1 ) hero . moveLeft ( 1 )" at bounding box center [719, 279] width 284 height 310
type textarea "e"
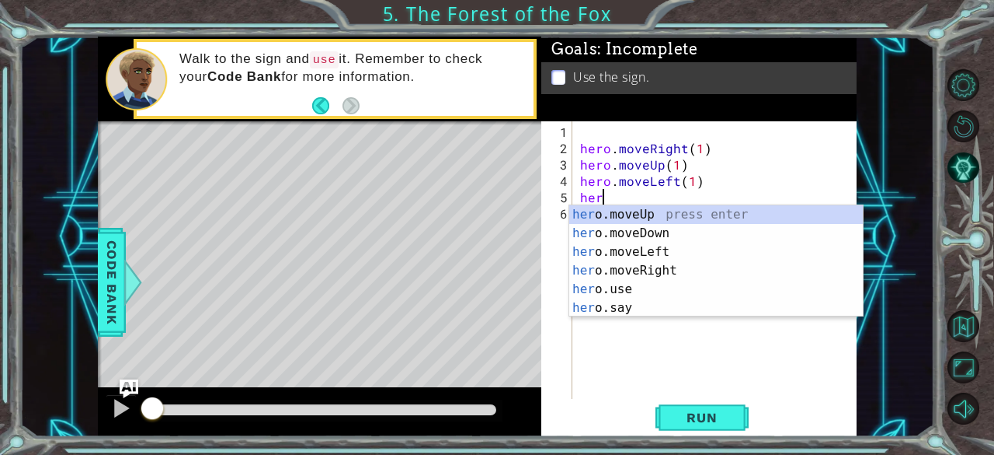
scroll to position [0, 1]
click at [620, 214] on div "hero .moveUp press enter hero .moveDown press enter hero .moveLeft press enter …" at bounding box center [717, 279] width 294 height 149
type textarea "hero.moveUp(1)"
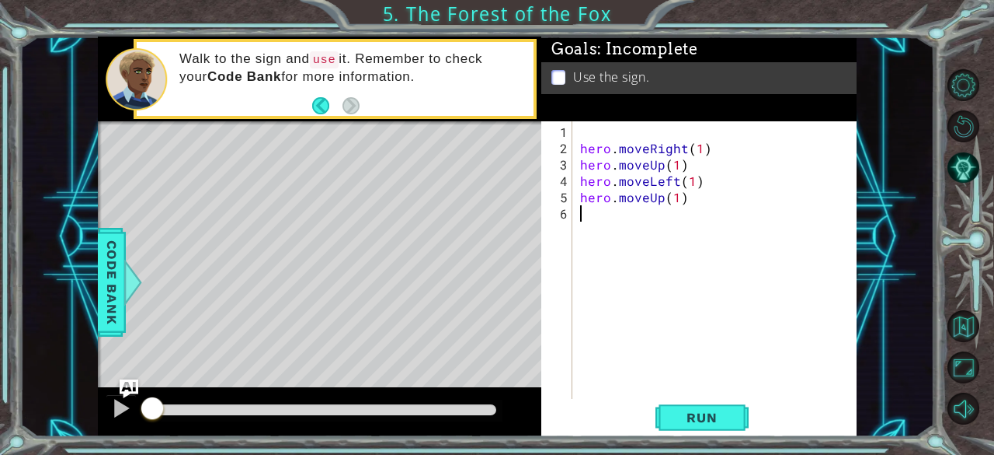
click at [618, 217] on div "hero . moveRight ( 1 ) hero . moveUp ( 1 ) hero . moveLeft ( 1 ) hero . moveUp …" at bounding box center [719, 279] width 284 height 310
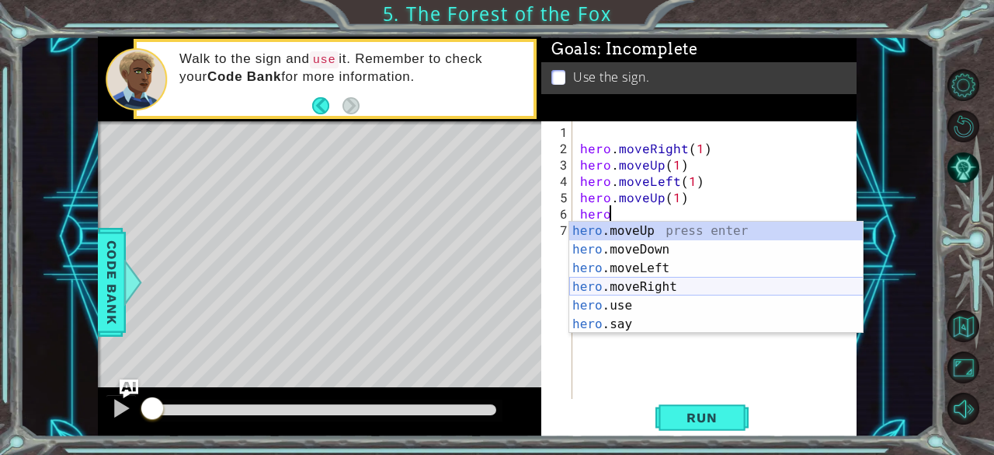
click at [639, 287] on div "hero .moveUp press enter hero .moveDown press enter hero .moveLeft press enter …" at bounding box center [717, 295] width 294 height 149
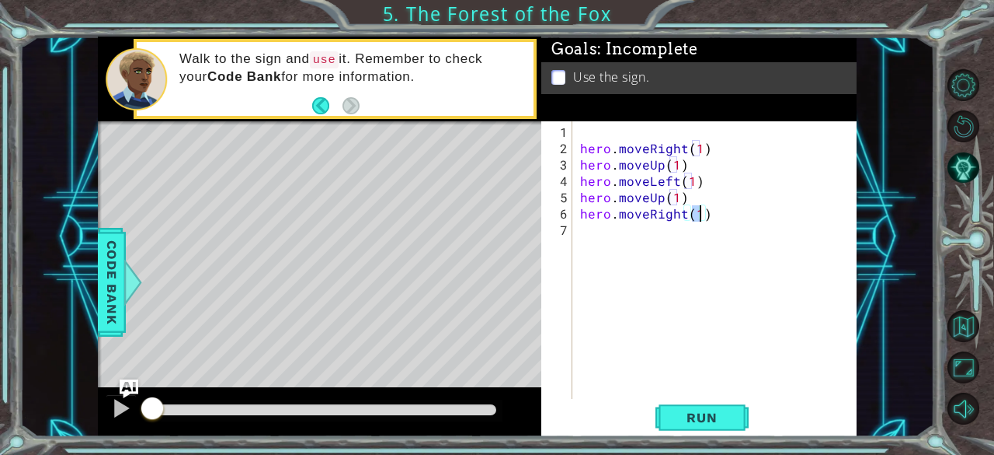
type textarea "hero.moveRight(2)"
click at [643, 236] on div "hero . moveRight ( 1 ) hero . moveUp ( 1 ) hero . moveLeft ( 1 ) hero . moveUp …" at bounding box center [719, 279] width 284 height 310
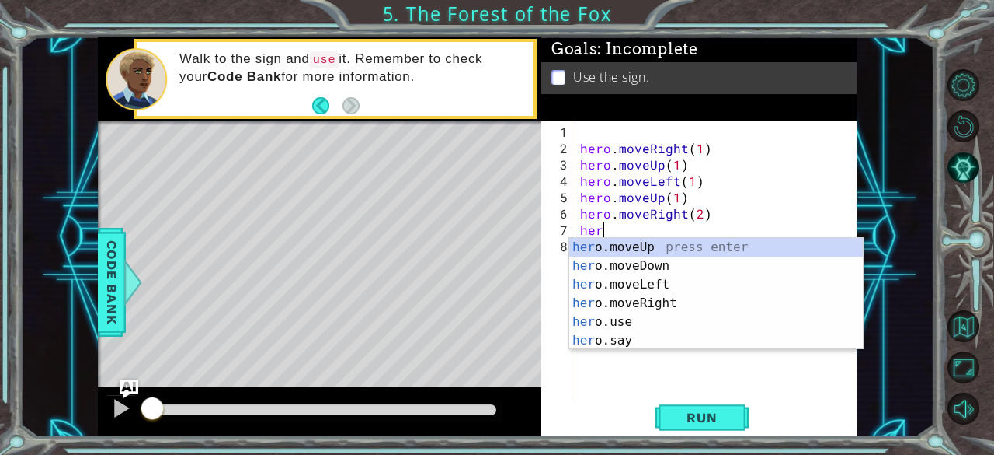
scroll to position [0, 1]
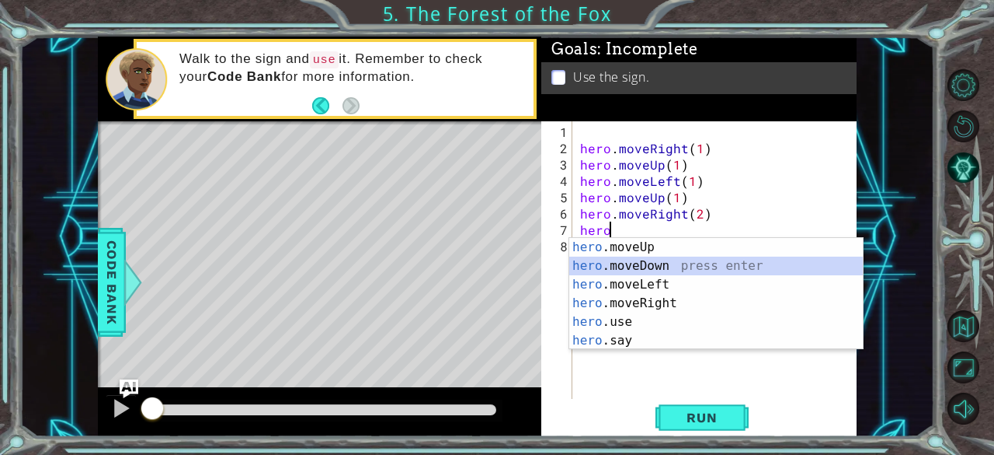
click at [631, 263] on div "hero .moveUp press enter hero .moveDown press enter hero .moveLeft press enter …" at bounding box center [717, 312] width 294 height 149
type textarea "hero.moveDown(1)"
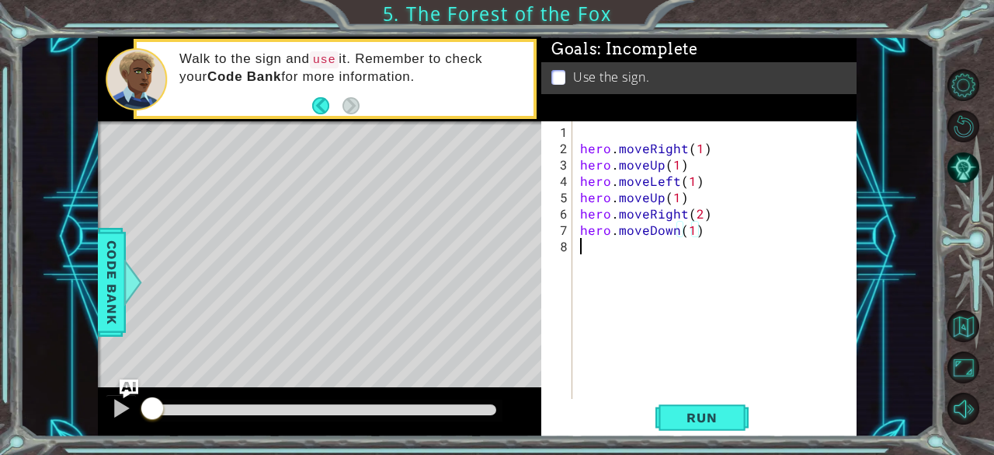
click at [594, 246] on div "hero . moveRight ( 1 ) hero . moveUp ( 1 ) hero . moveLeft ( 1 ) hero . moveUp …" at bounding box center [719, 279] width 284 height 310
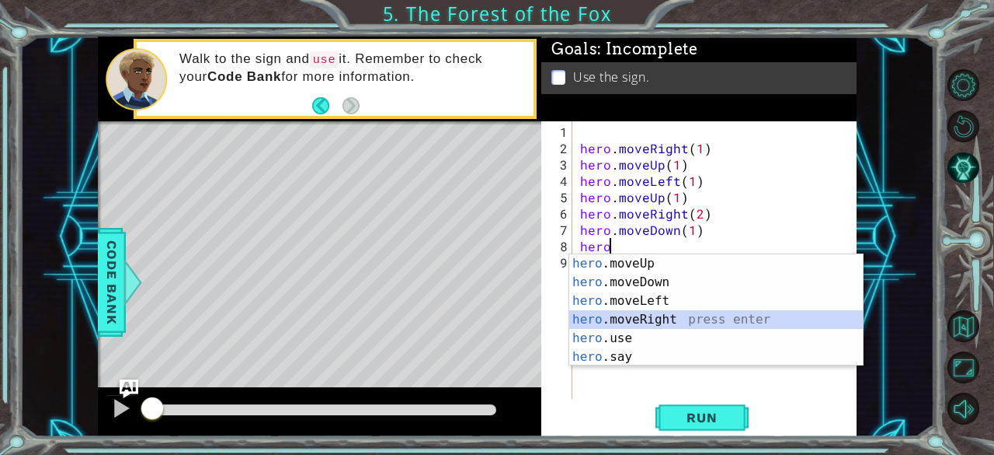
click at [623, 319] on div "hero .moveUp press enter hero .moveDown press enter hero .moveLeft press enter …" at bounding box center [717, 328] width 294 height 149
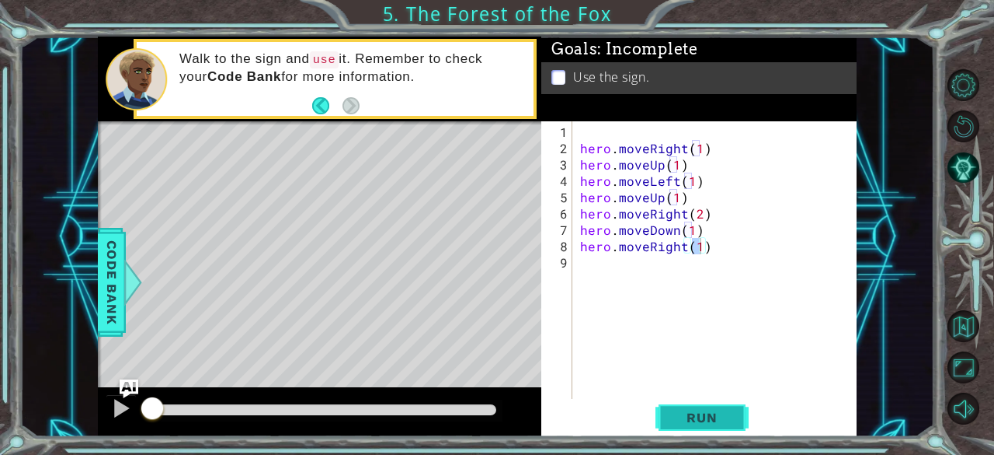
click at [688, 402] on button "Run" at bounding box center [702, 418] width 93 height 32
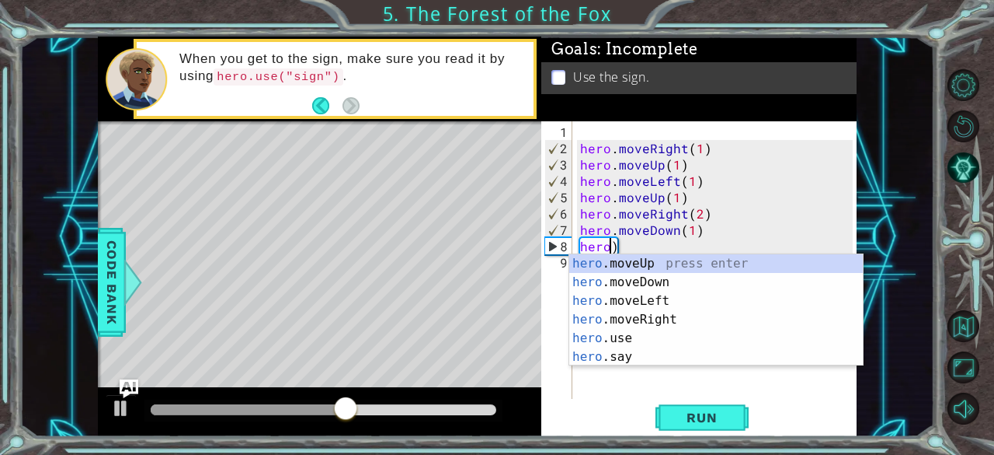
scroll to position [0, 0]
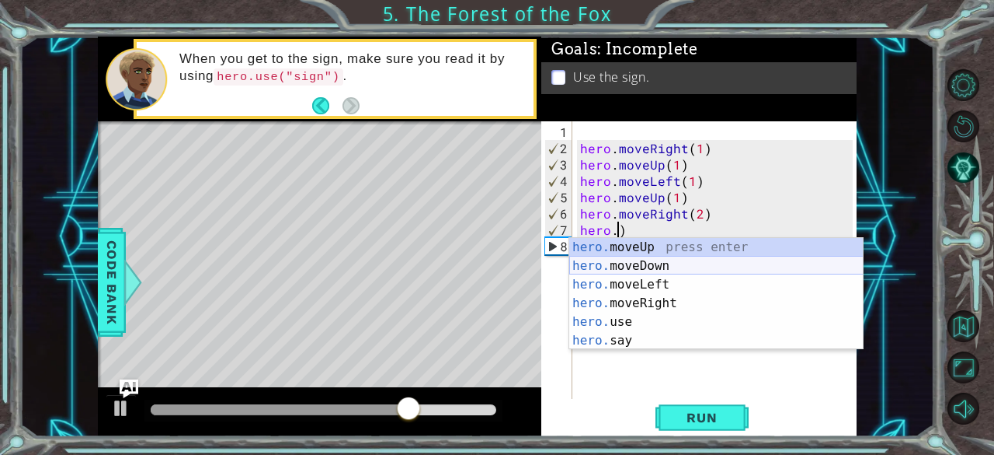
click at [653, 257] on div "hero. moveUp press enter hero. moveDown press enter hero. moveLeft press enter …" at bounding box center [717, 312] width 294 height 149
type textarea "hero.moveDown(1)"
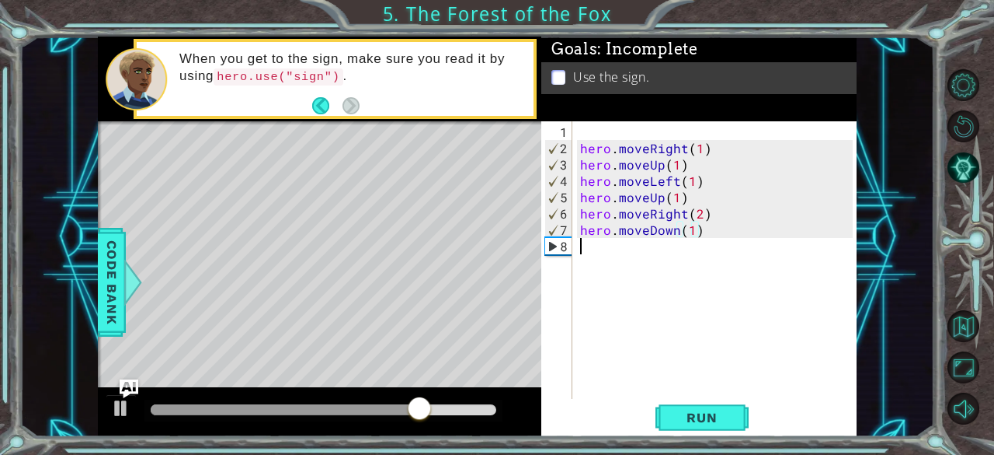
click at [632, 251] on div "hero . moveRight ( 1 ) hero . moveUp ( 1 ) hero . moveLeft ( 1 ) hero . moveUp …" at bounding box center [719, 279] width 284 height 310
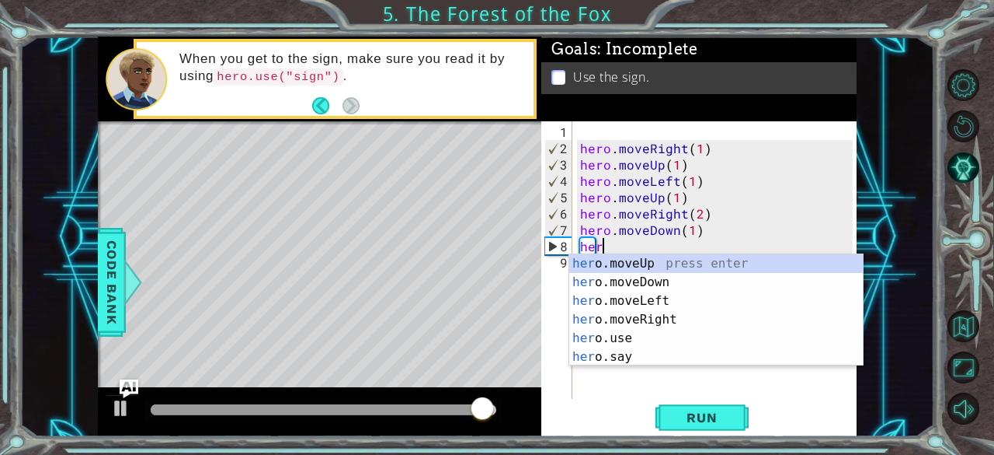
scroll to position [0, 1]
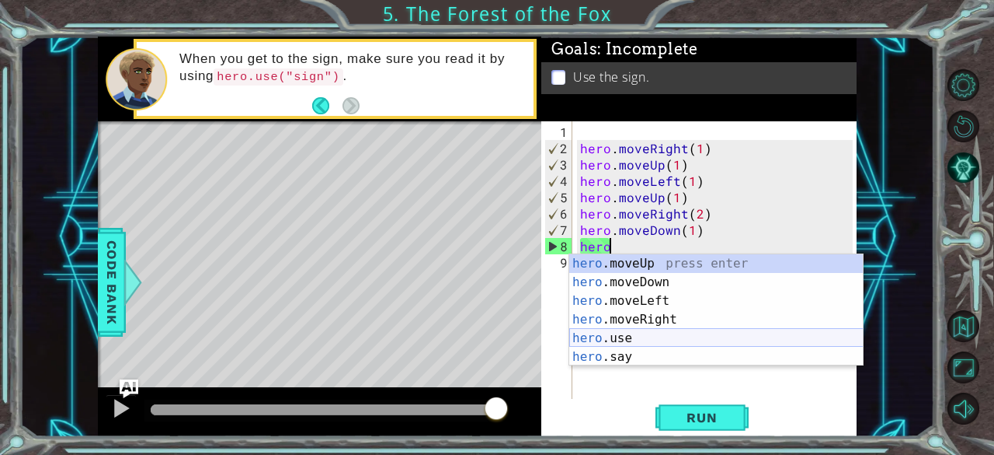
click at [618, 330] on div "hero .moveUp press enter hero .moveDown press enter hero .moveLeft press enter …" at bounding box center [717, 328] width 294 height 149
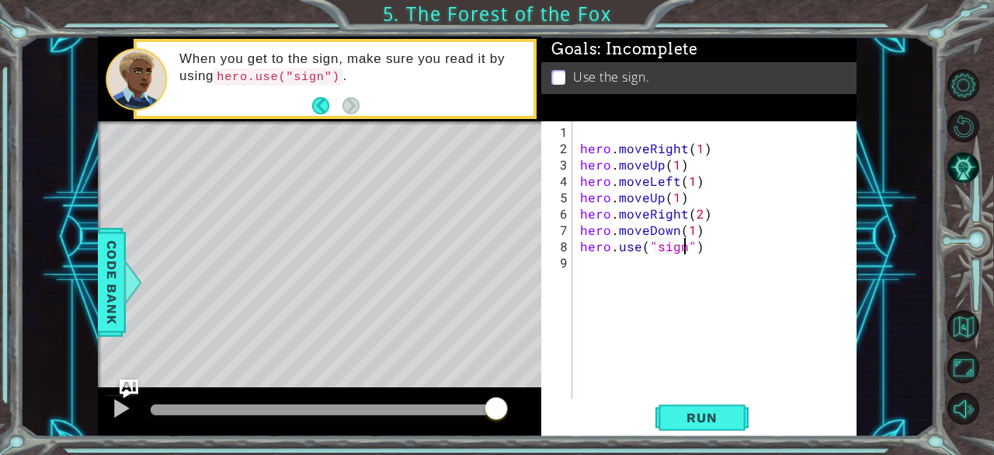
scroll to position [0, 6]
type textarea "hero.use("sign")"
click at [720, 409] on button "Run" at bounding box center [702, 418] width 93 height 32
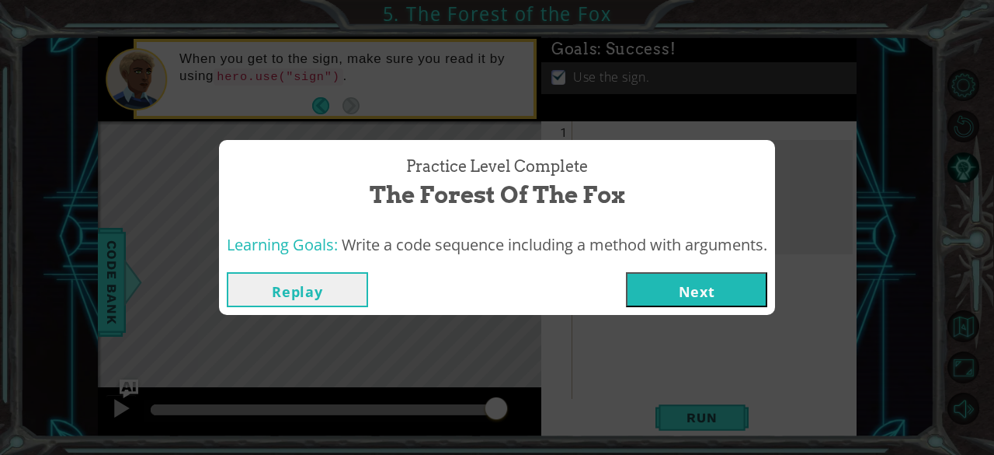
click at [345, 278] on button "Replay" at bounding box center [297, 289] width 141 height 35
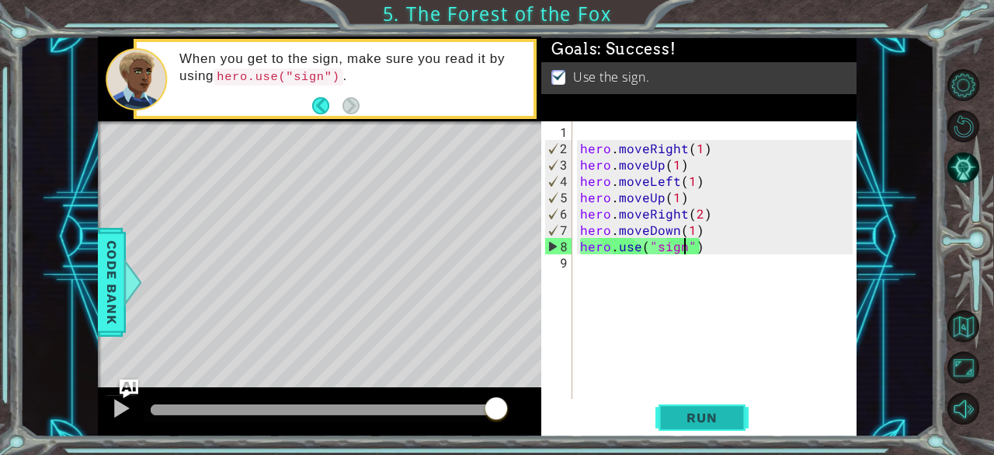
click at [671, 416] on button "Run" at bounding box center [702, 418] width 93 height 32
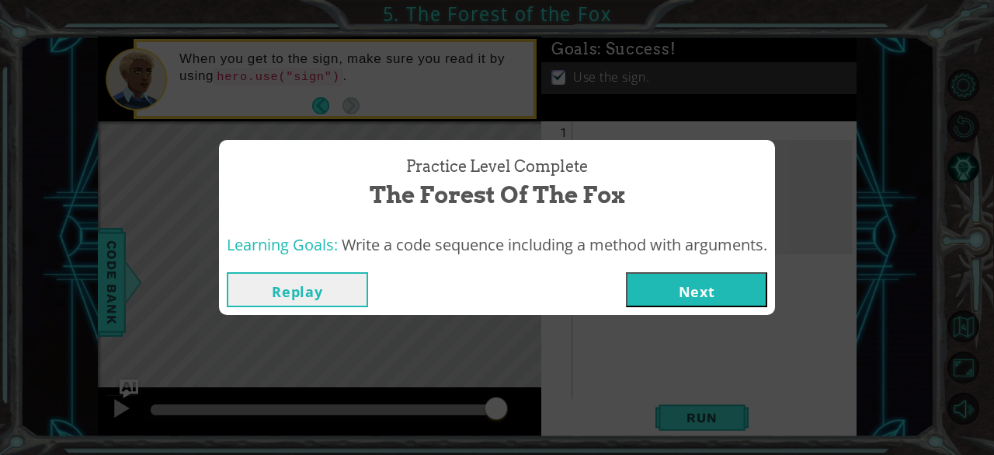
click at [671, 288] on button "Next" at bounding box center [696, 289] width 141 height 35
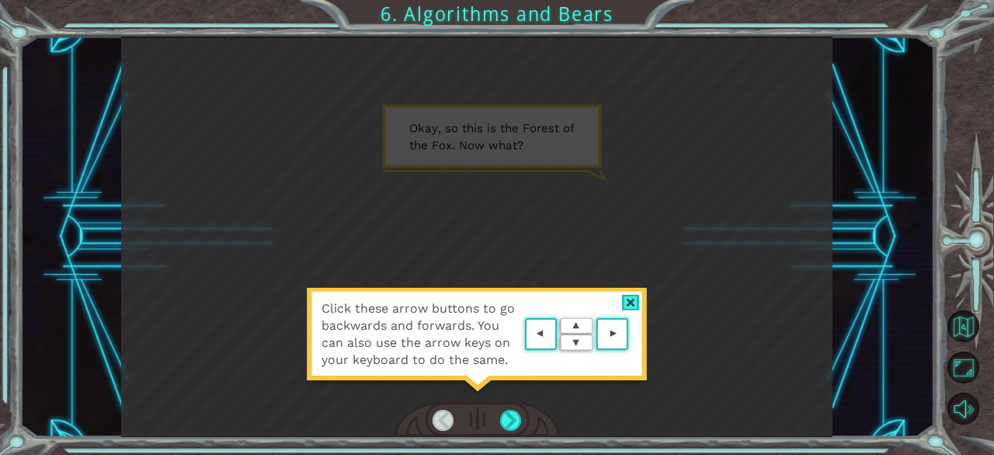
click at [622, 301] on div at bounding box center [631, 302] width 18 height 16
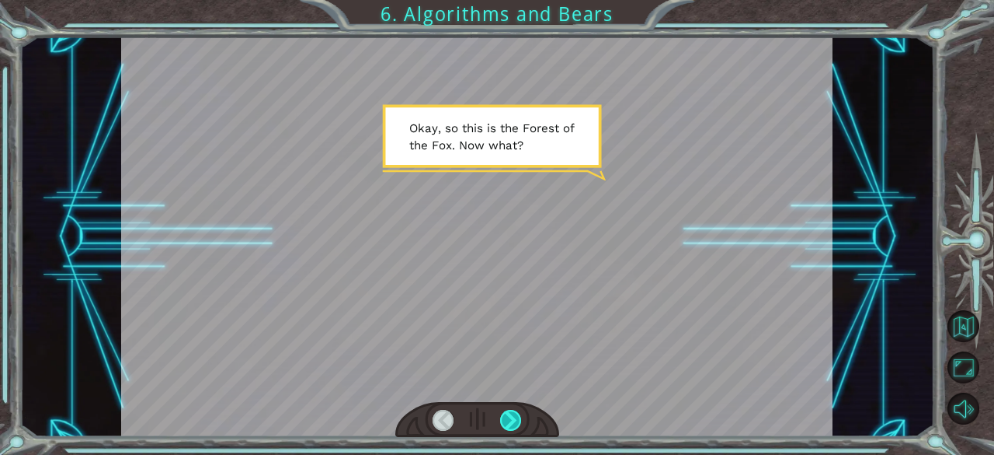
click at [503, 423] on div at bounding box center [511, 420] width 22 height 22
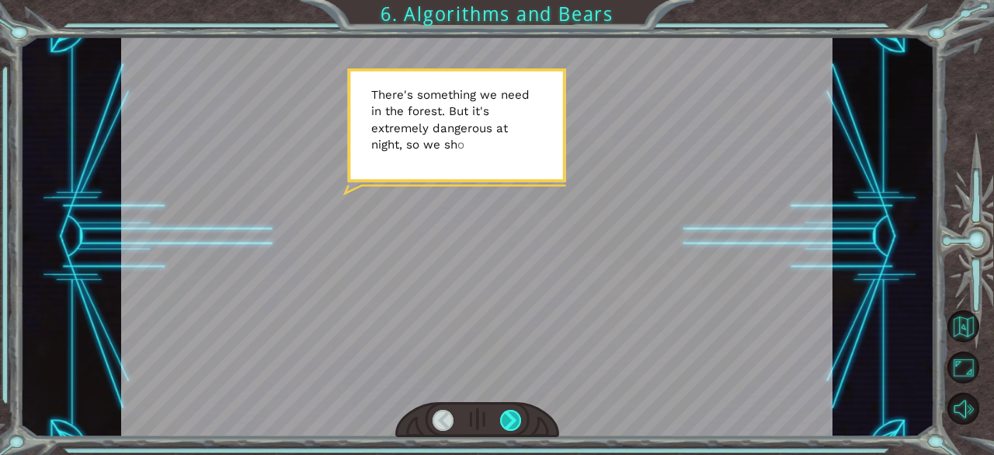
click at [503, 423] on div at bounding box center [511, 420] width 22 height 22
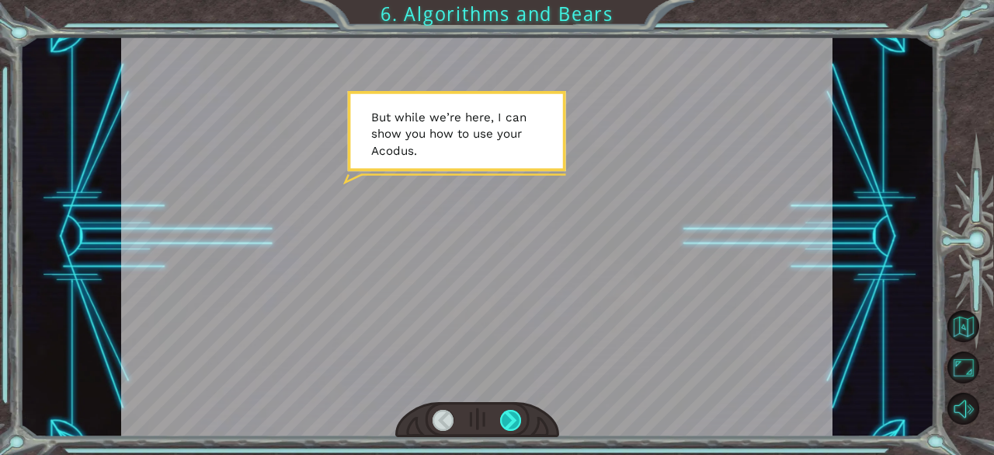
click at [503, 423] on div at bounding box center [511, 420] width 22 height 22
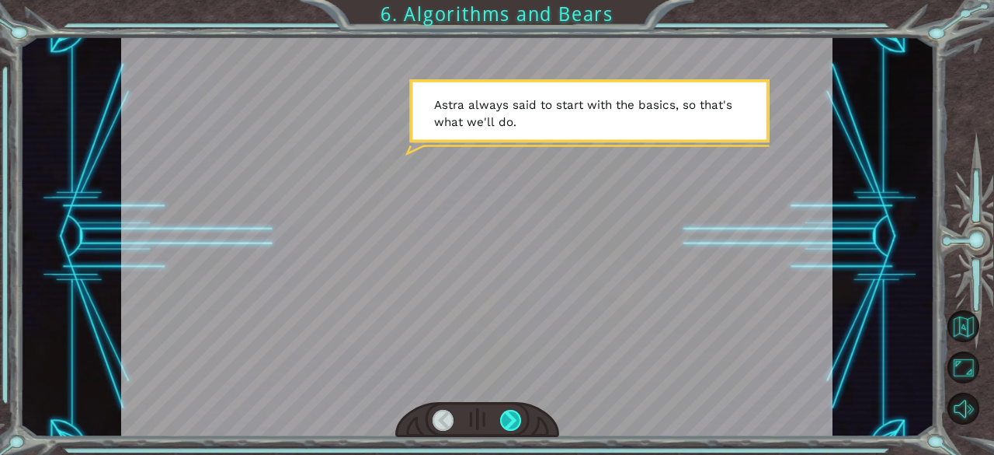
click at [503, 423] on div at bounding box center [511, 420] width 22 height 22
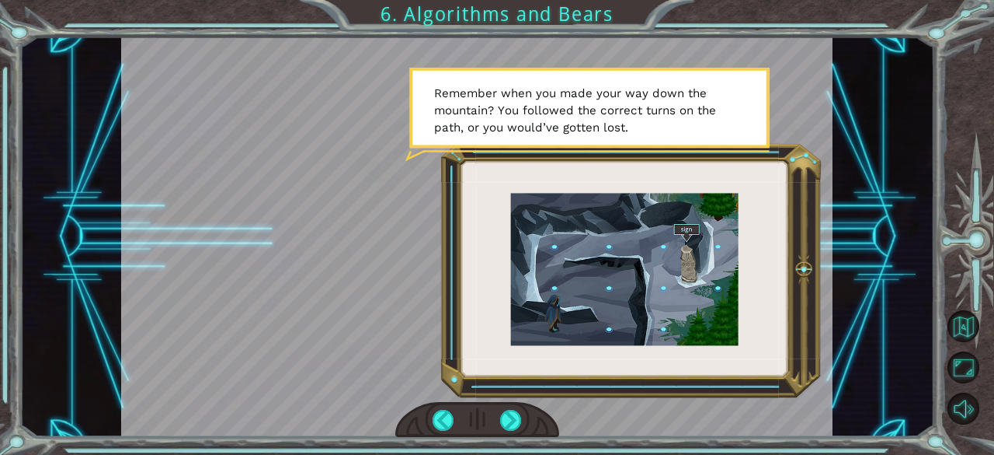
click at [510, 432] on div at bounding box center [477, 420] width 164 height 36
click at [510, 418] on div at bounding box center [511, 420] width 22 height 22
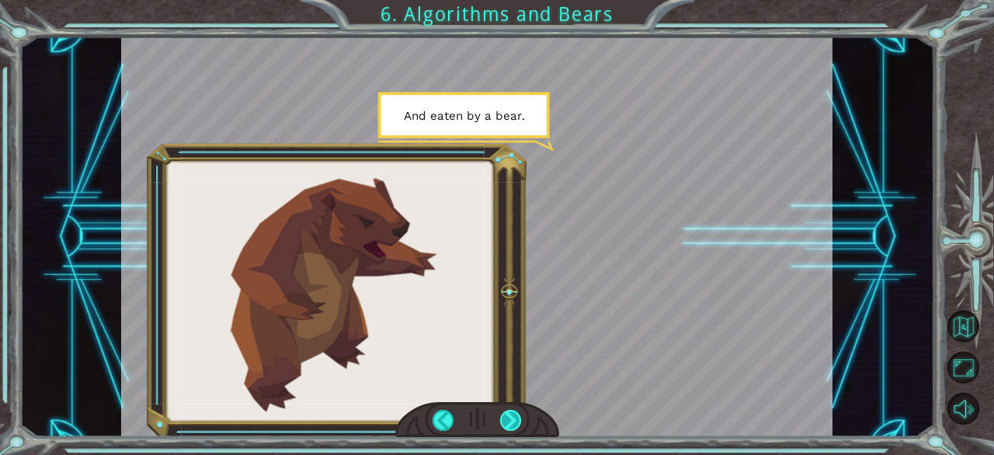
click at [507, 419] on div at bounding box center [511, 420] width 22 height 22
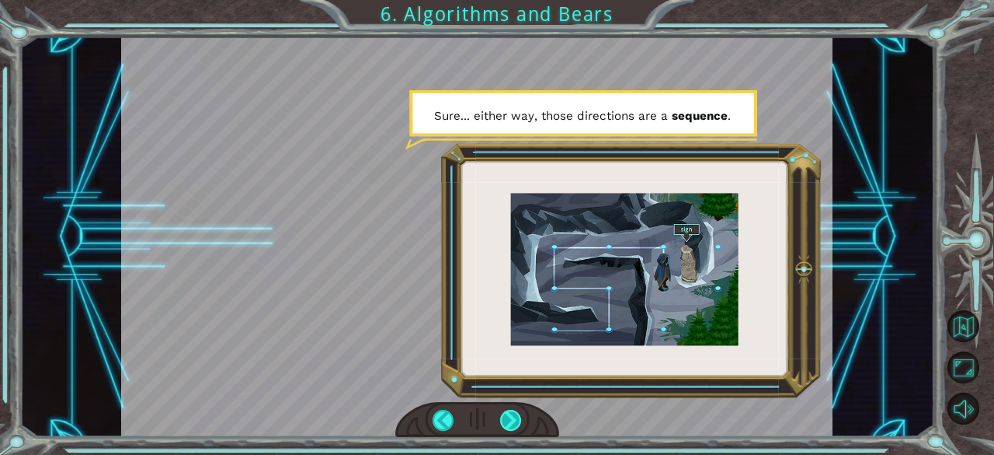
click at [507, 419] on div at bounding box center [511, 420] width 22 height 22
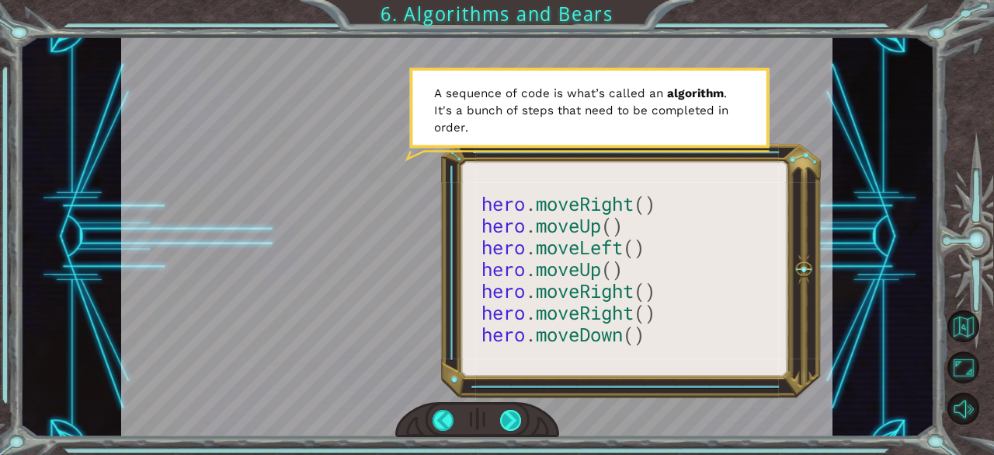
click at [505, 420] on div at bounding box center [511, 420] width 22 height 22
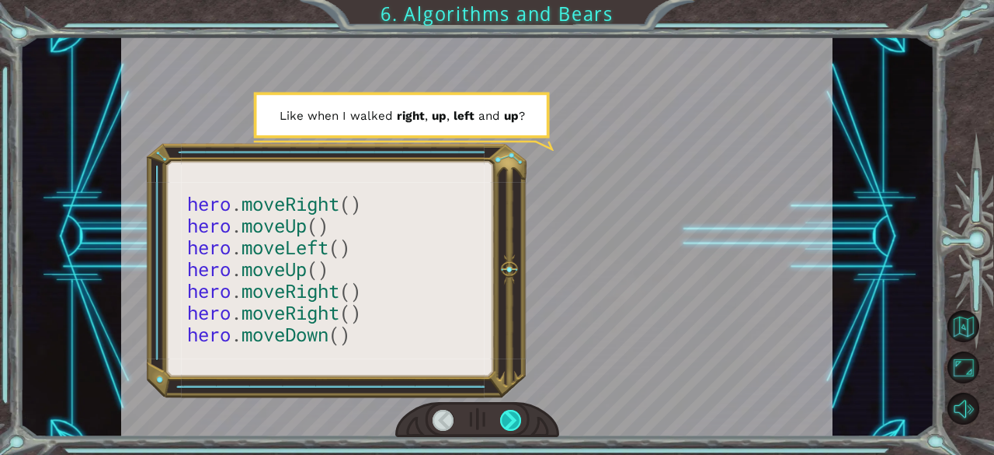
click at [505, 420] on div at bounding box center [511, 420] width 22 height 22
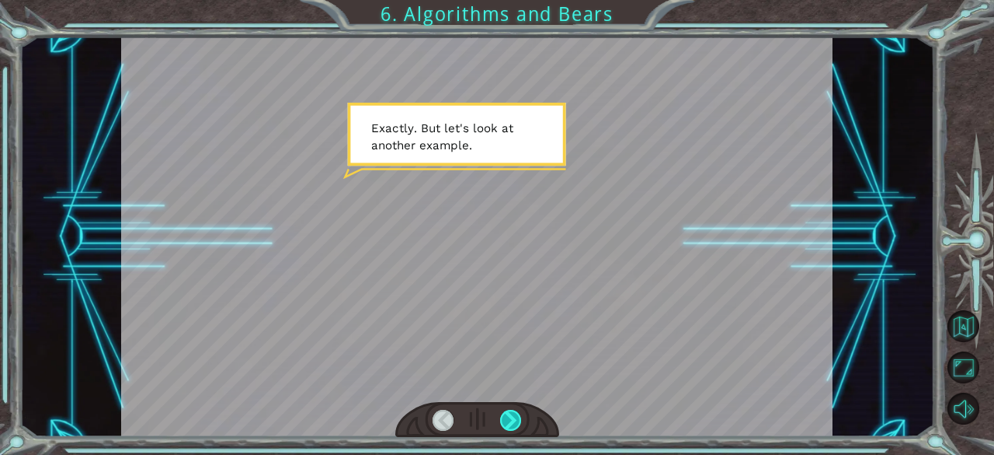
click at [502, 421] on div at bounding box center [511, 420] width 22 height 22
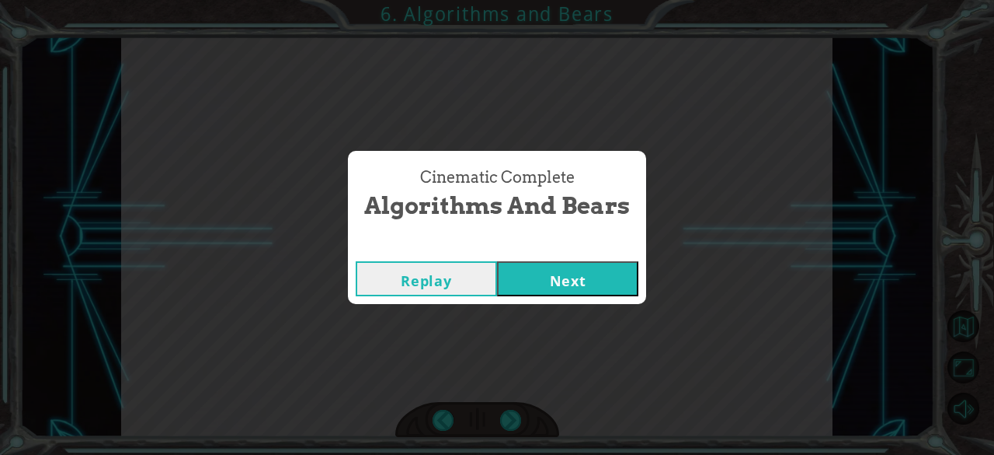
click at [538, 275] on button "Next" at bounding box center [567, 278] width 141 height 35
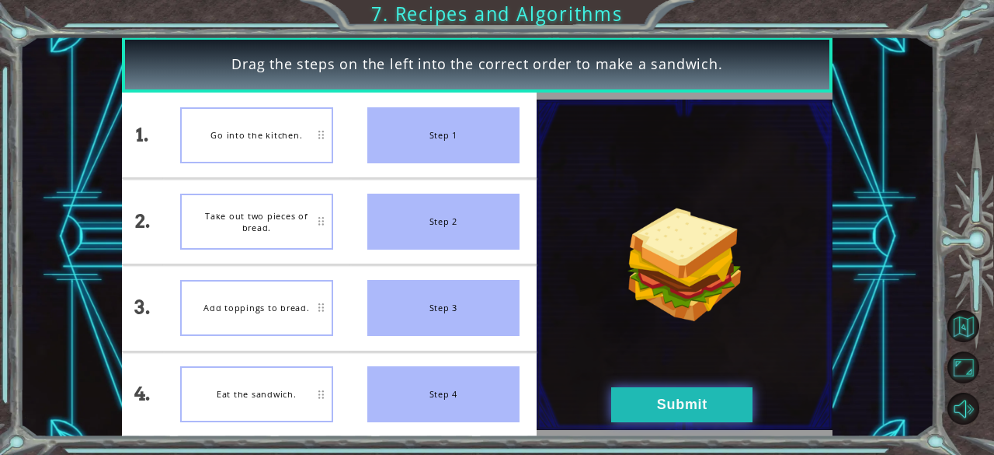
click at [695, 403] on button "Submit" at bounding box center [681, 404] width 141 height 35
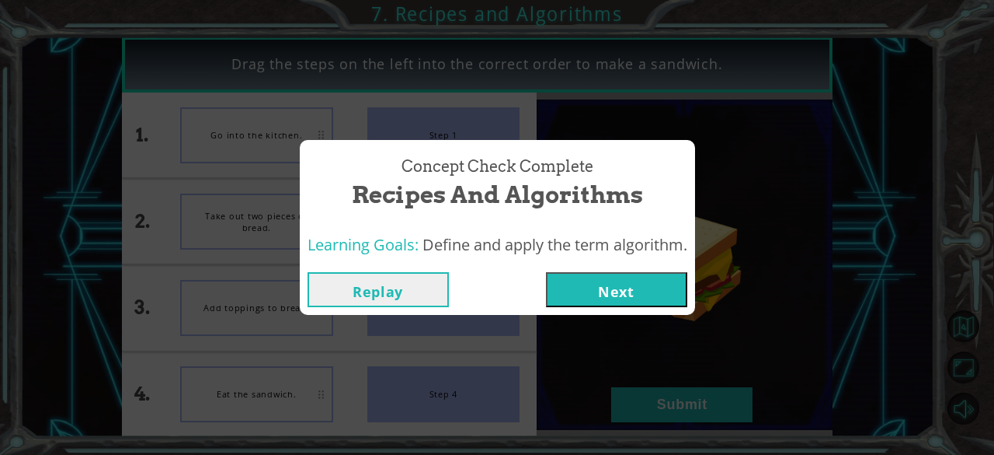
drag, startPoint x: 695, startPoint y: 403, endPoint x: 579, endPoint y: 273, distance: 174.5
click at [579, 0] on div "Drag the steps on the left into the correct order to make a sandwich. 1. 2. 3. …" at bounding box center [497, 0] width 994 height 0
click at [579, 273] on button "Next" at bounding box center [616, 289] width 141 height 35
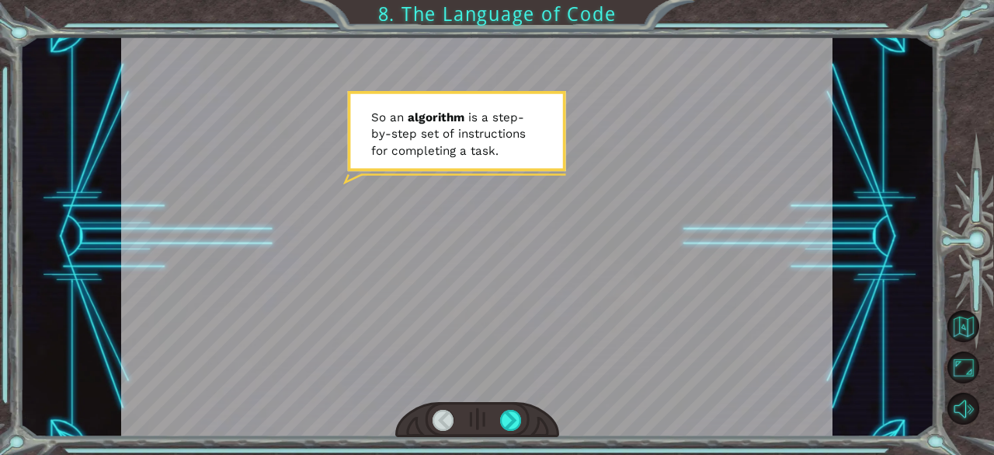
click at [454, 297] on div at bounding box center [477, 237] width 712 height 400
click at [514, 421] on div at bounding box center [511, 420] width 22 height 22
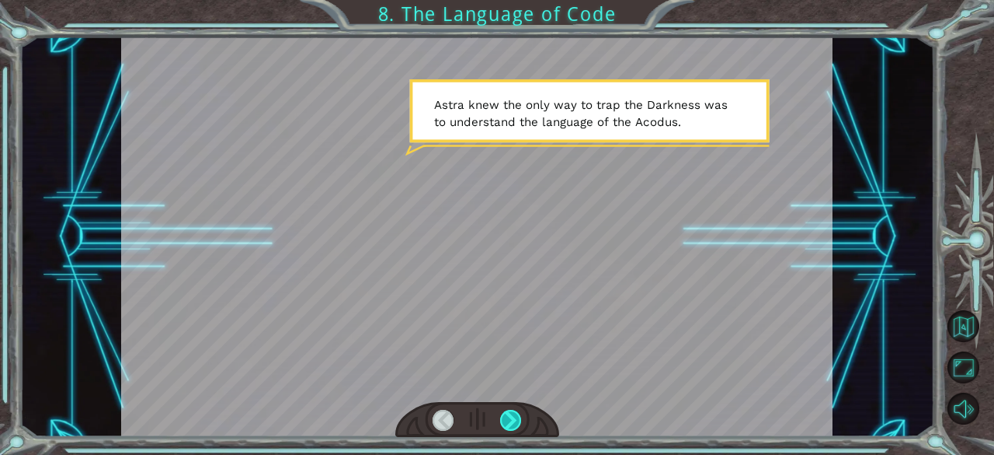
click at [510, 419] on div at bounding box center [511, 420] width 22 height 22
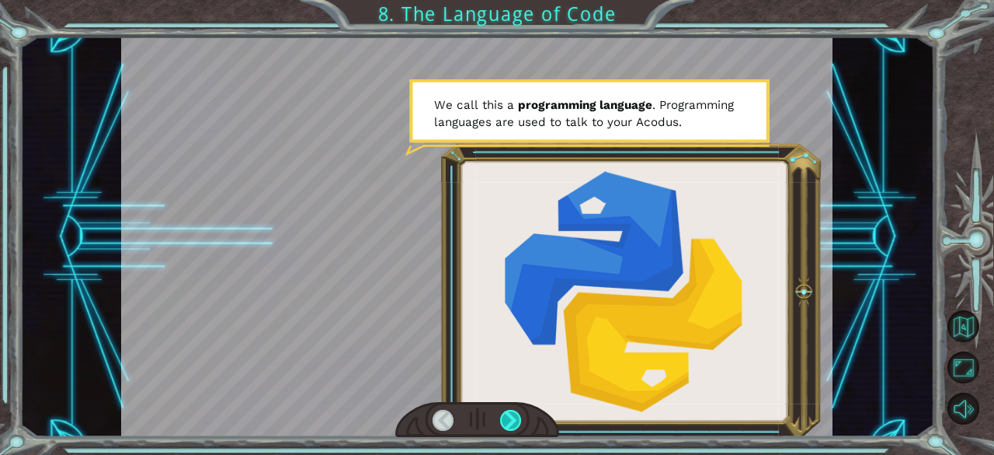
click at [507, 423] on div at bounding box center [511, 420] width 22 height 22
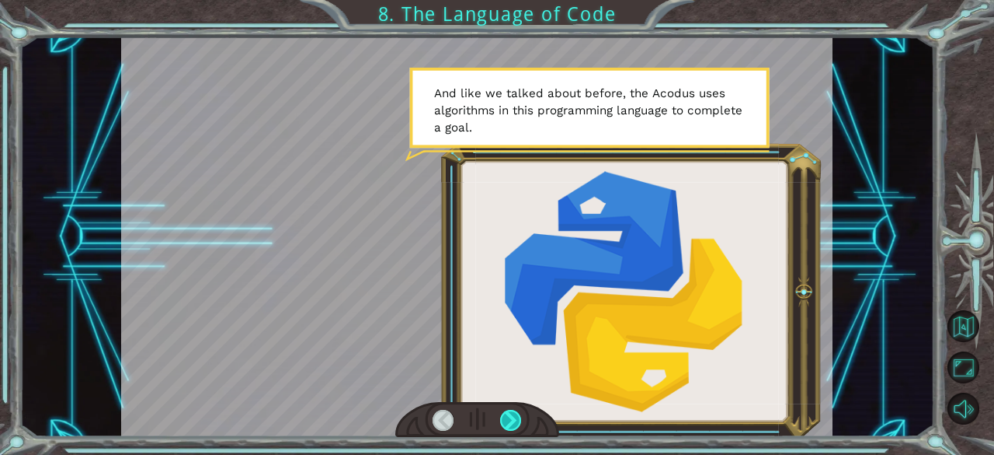
click at [505, 423] on div at bounding box center [511, 420] width 22 height 22
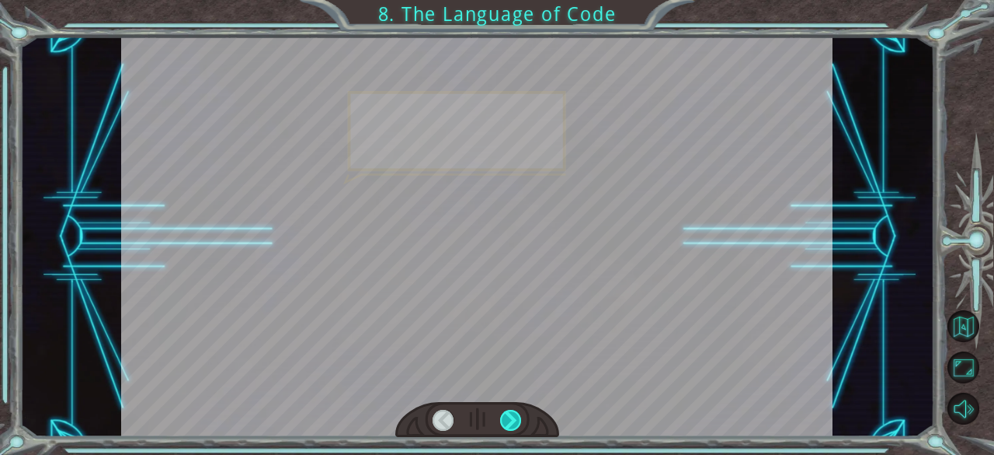
click at [505, 423] on div at bounding box center [511, 420] width 22 height 22
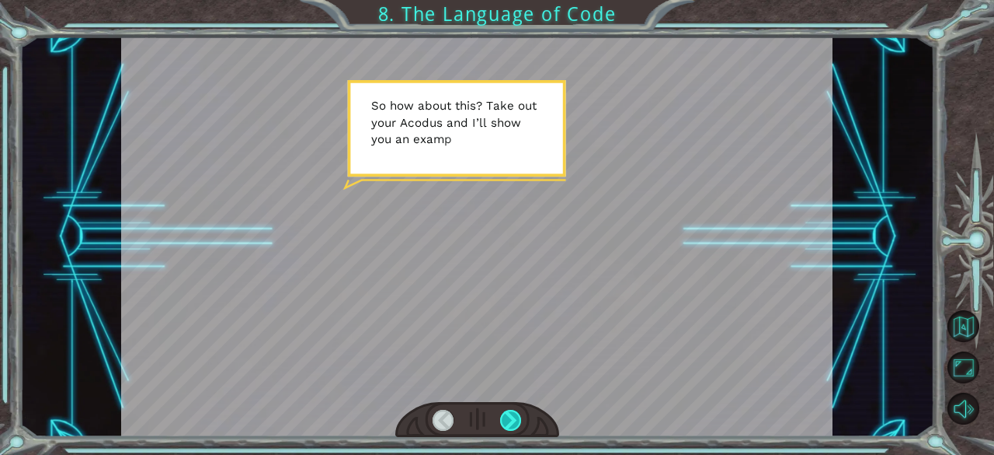
click at [505, 423] on div at bounding box center [511, 420] width 22 height 22
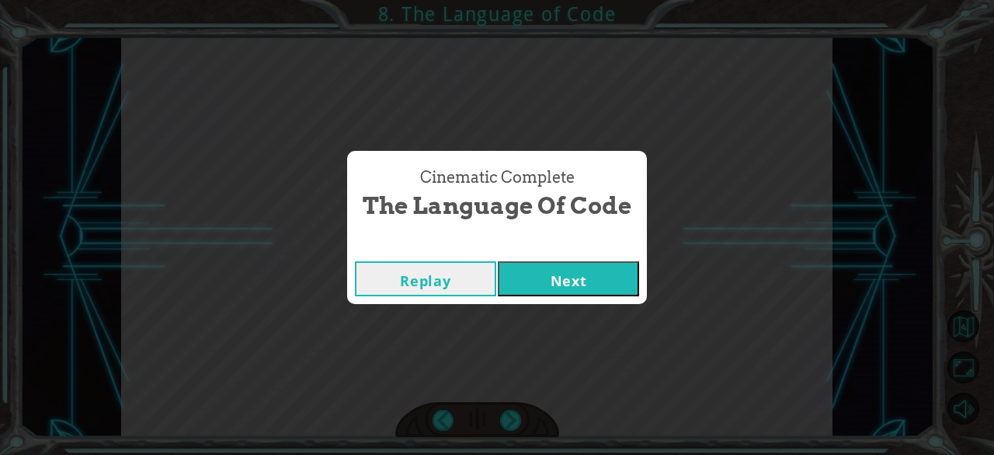
click at [559, 266] on button "Next" at bounding box center [568, 278] width 141 height 35
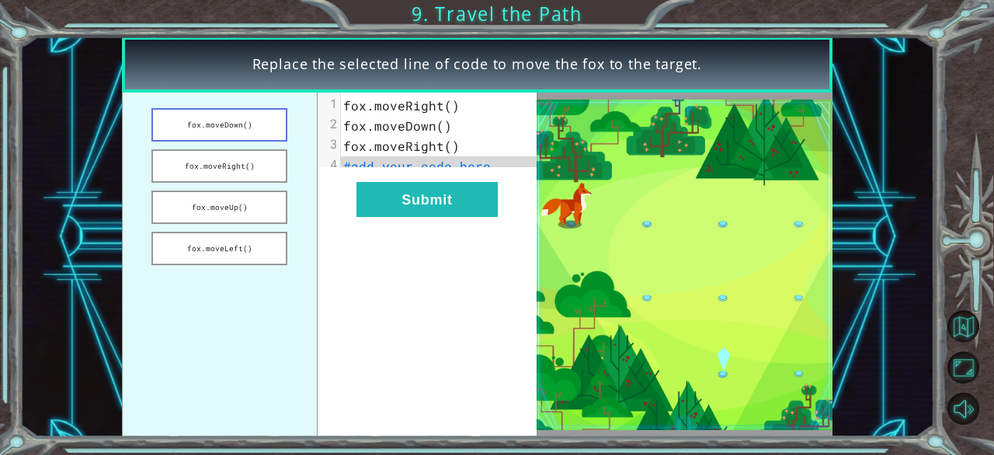
drag, startPoint x: 222, startPoint y: 117, endPoint x: 250, endPoint y: 124, distance: 28.8
click at [250, 124] on button "fox.moveDown()" at bounding box center [220, 124] width 136 height 33
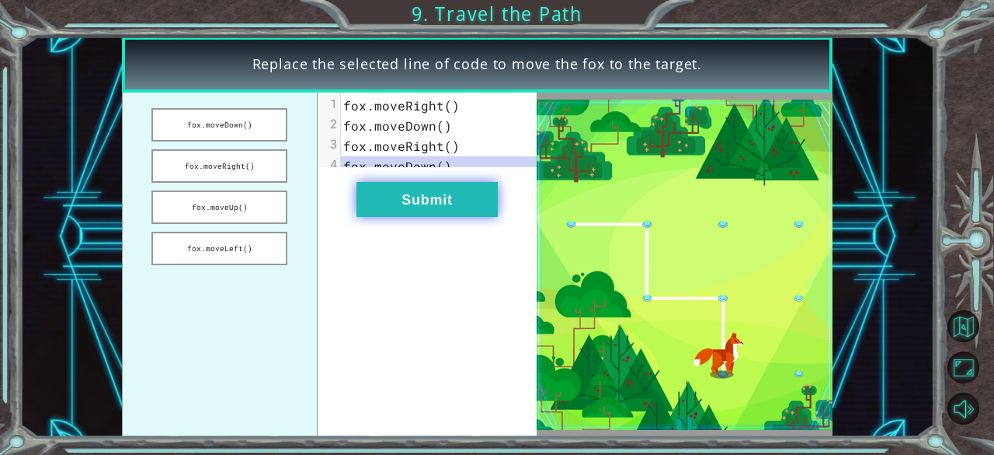
click at [437, 209] on button "Submit" at bounding box center [427, 199] width 141 height 35
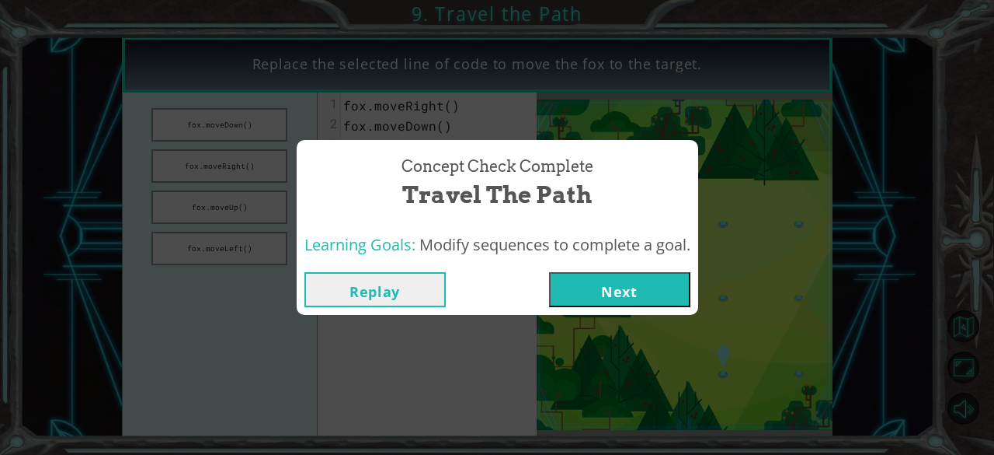
click at [576, 285] on button "Next" at bounding box center [619, 289] width 141 height 35
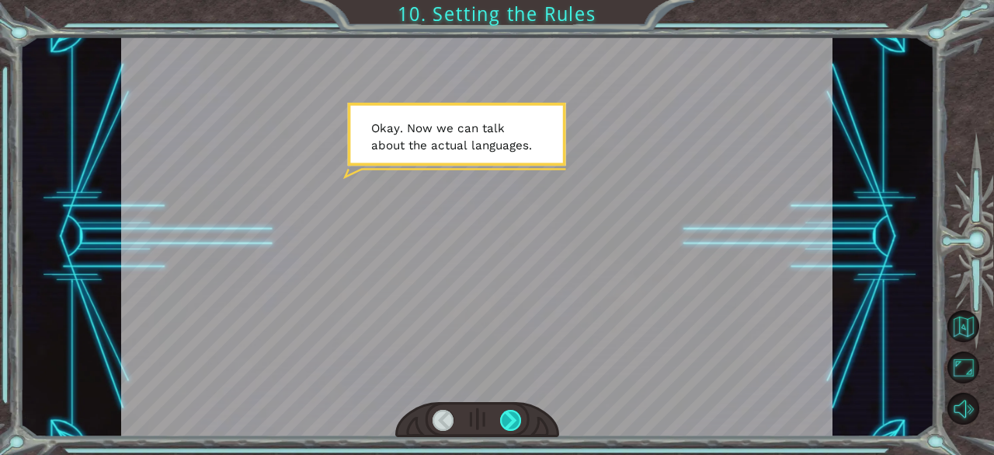
click at [508, 422] on div at bounding box center [511, 420] width 22 height 22
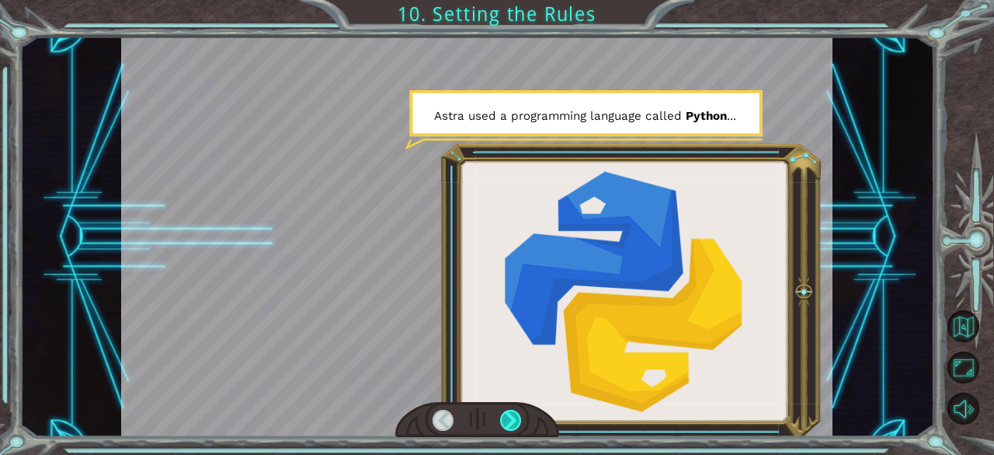
click at [507, 423] on div at bounding box center [511, 420] width 22 height 22
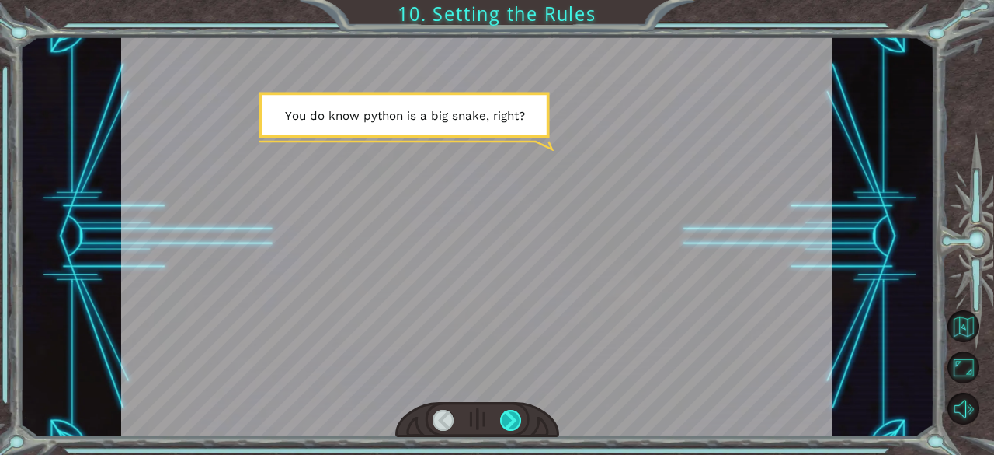
click at [507, 423] on div at bounding box center [511, 420] width 22 height 22
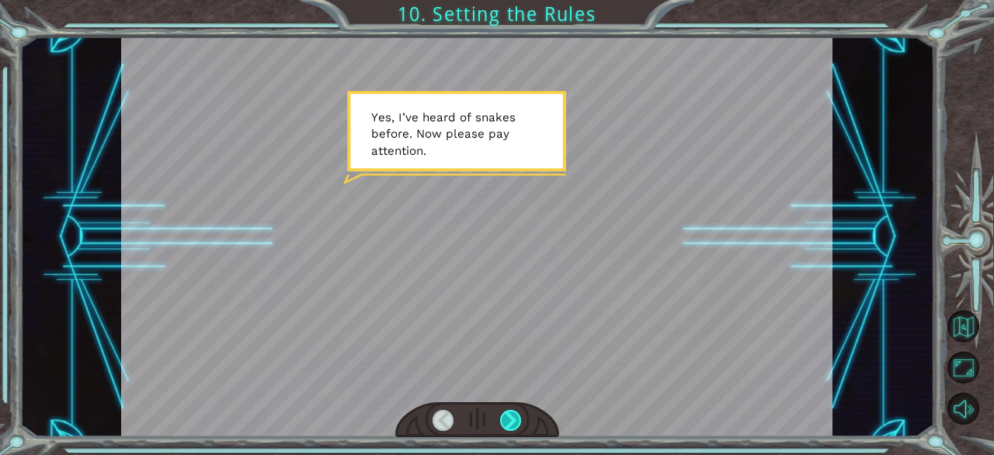
click at [507, 423] on div at bounding box center [511, 420] width 22 height 22
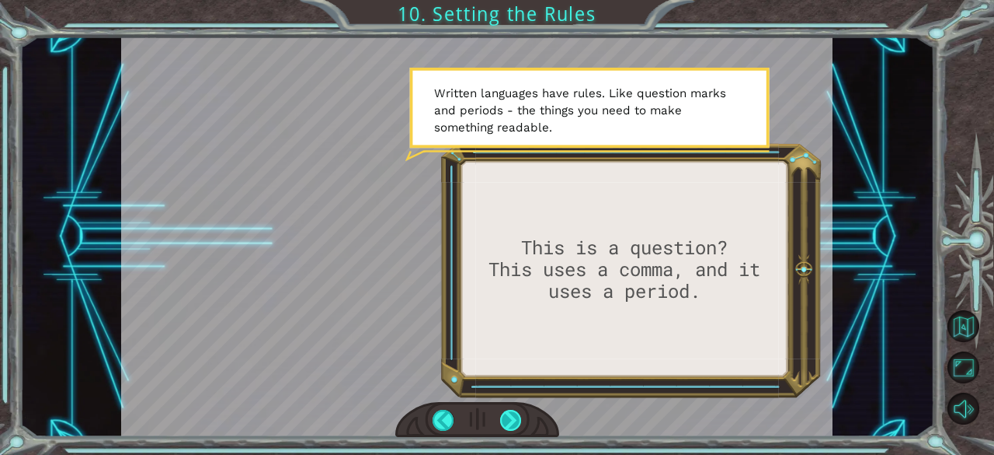
click at [507, 423] on div at bounding box center [511, 420] width 22 height 22
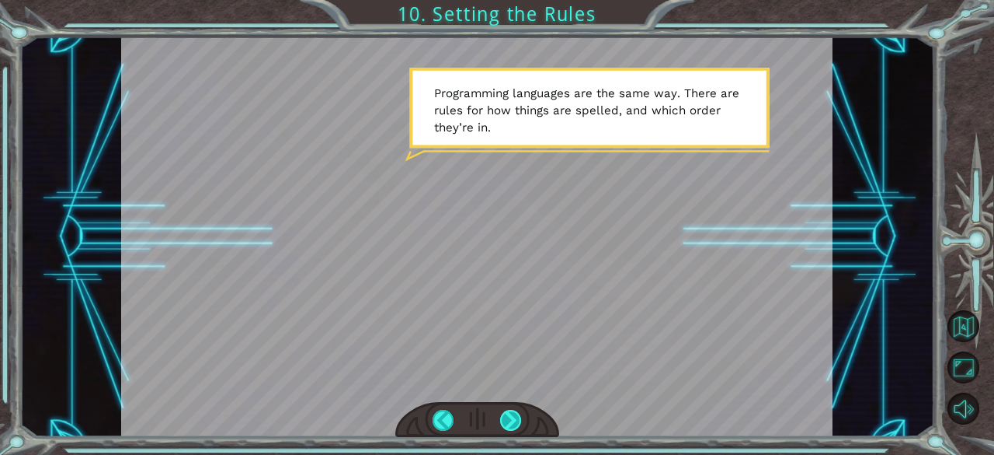
click at [504, 427] on div at bounding box center [511, 420] width 22 height 22
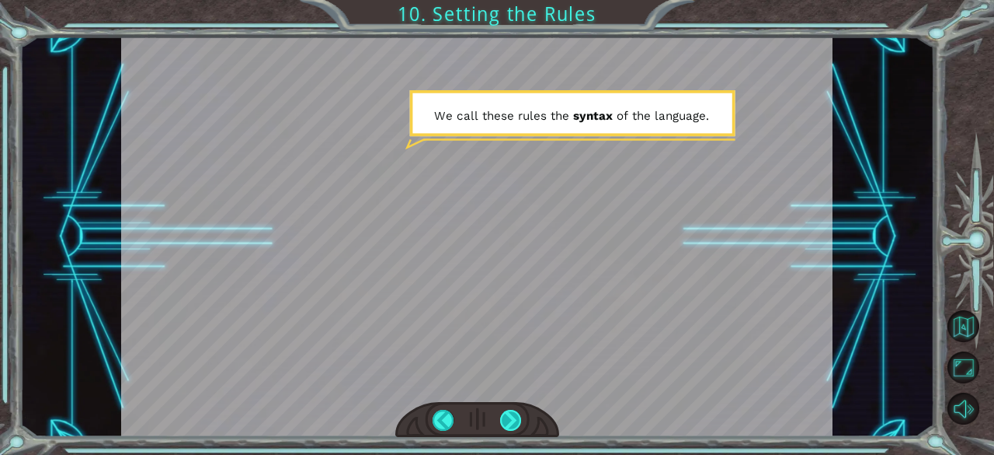
click at [504, 427] on div at bounding box center [511, 420] width 22 height 22
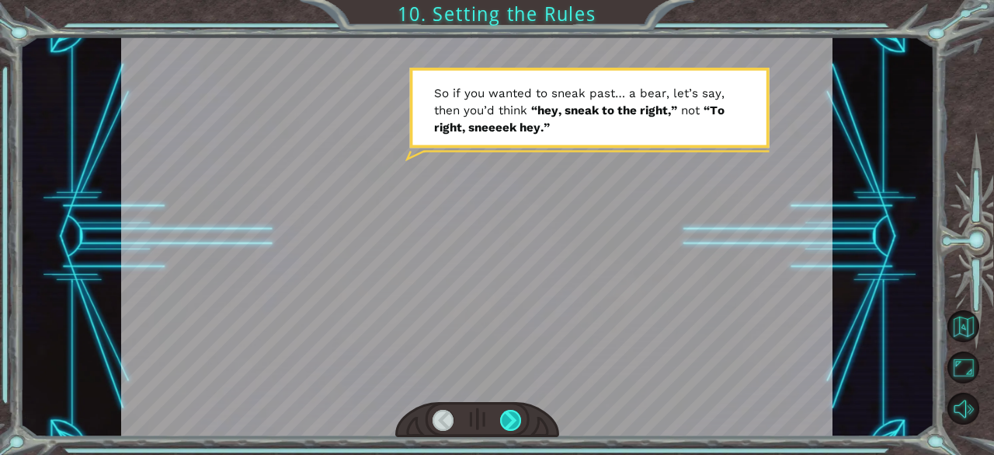
click at [504, 427] on div at bounding box center [511, 420] width 22 height 22
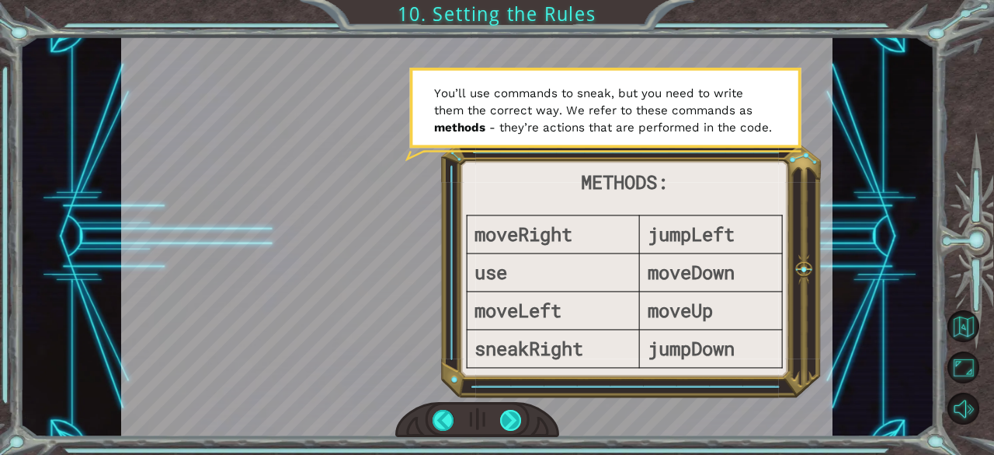
click at [517, 418] on div at bounding box center [511, 420] width 22 height 22
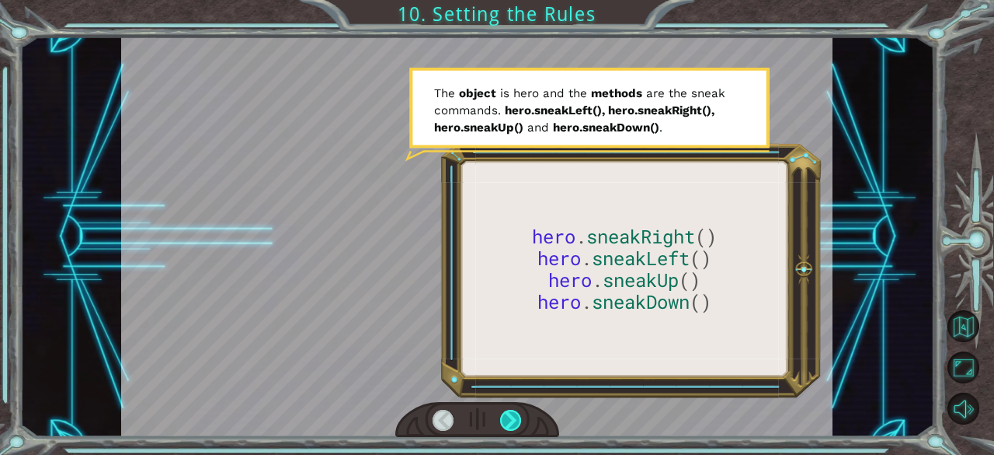
click at [517, 418] on div at bounding box center [511, 420] width 22 height 22
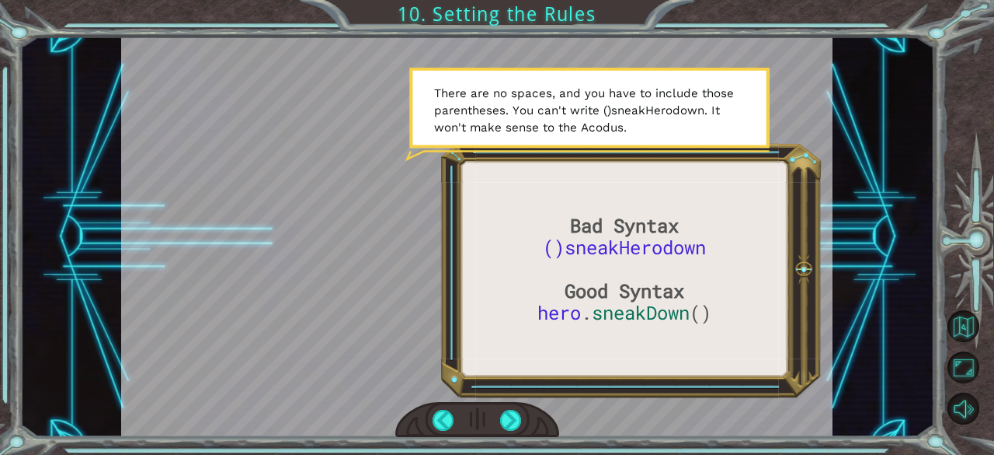
click at [510, 406] on div at bounding box center [477, 420] width 164 height 36
click at [513, 420] on div at bounding box center [511, 420] width 22 height 22
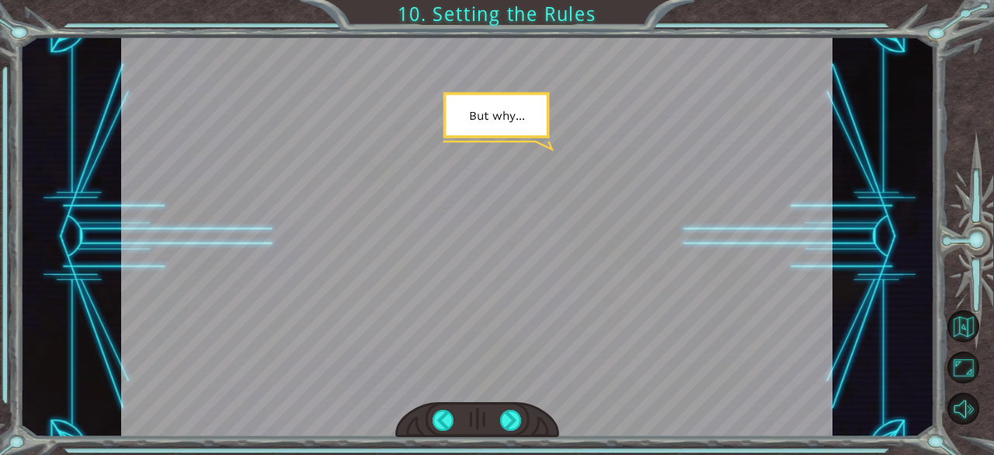
click at [524, 430] on div at bounding box center [477, 420] width 164 height 36
click at [518, 423] on div at bounding box center [511, 420] width 22 height 22
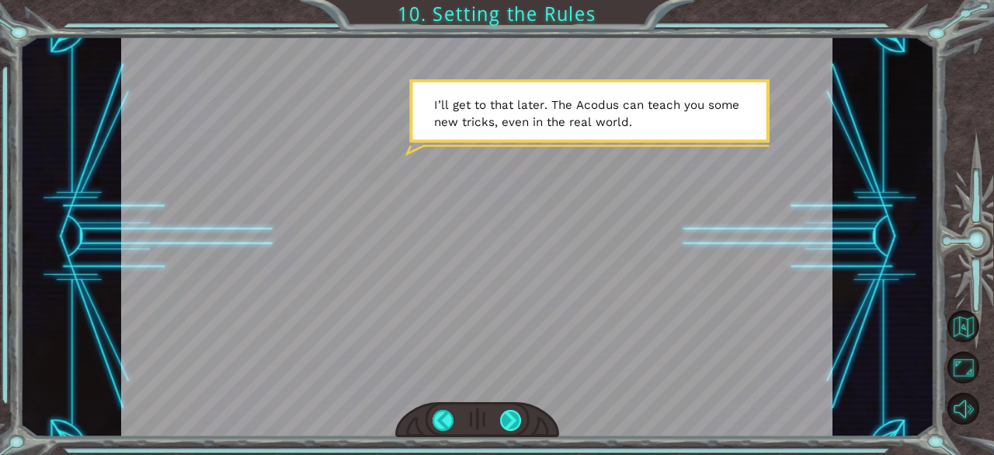
click at [518, 423] on div at bounding box center [511, 420] width 22 height 22
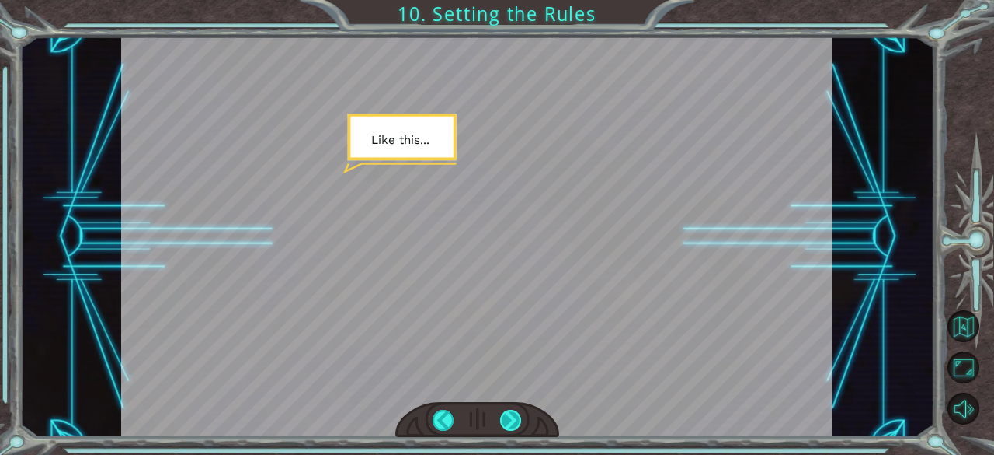
click at [518, 423] on div at bounding box center [511, 420] width 22 height 22
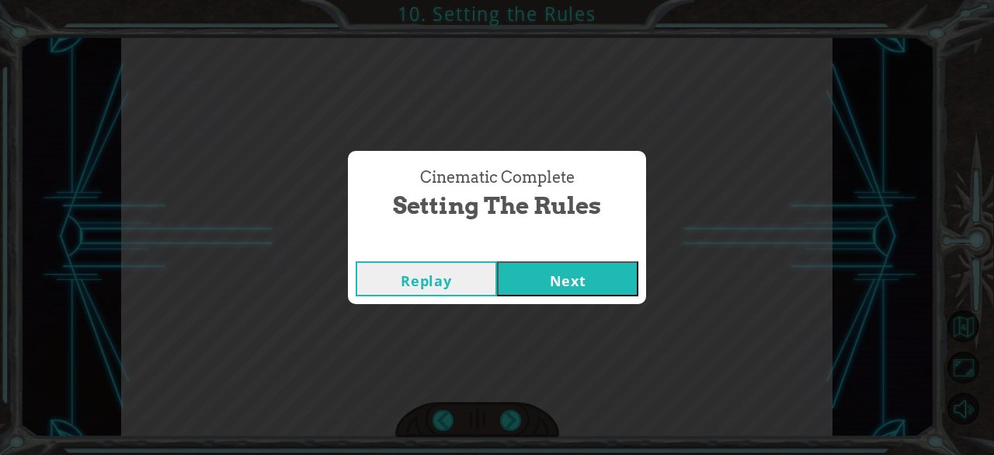
click at [540, 289] on button "Next" at bounding box center [567, 278] width 141 height 35
